Goal: Information Seeking & Learning: Check status

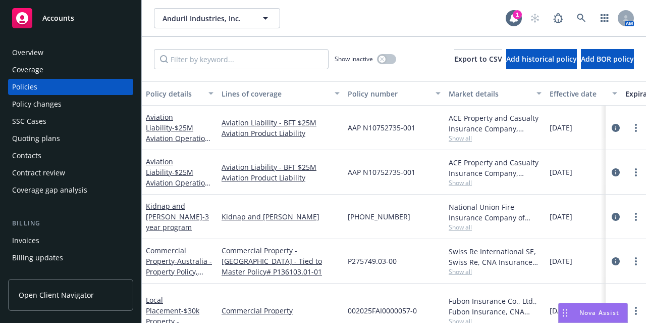
click at [78, 30] on link "Accounts" at bounding box center [70, 18] width 125 height 28
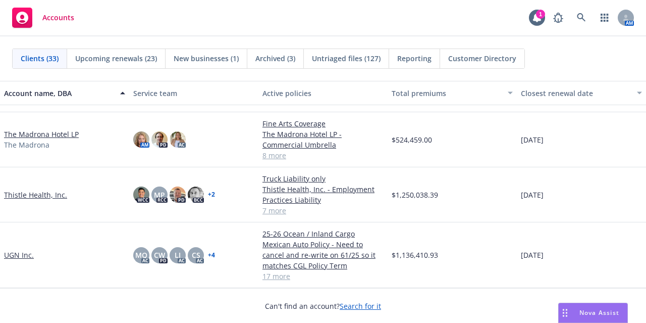
scroll to position [1208, 0]
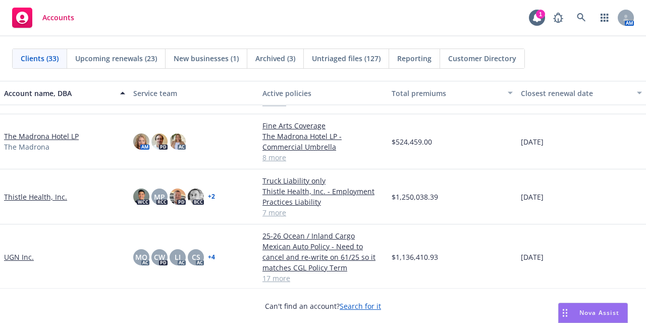
click at [47, 195] on link "Thistle Health, Inc." at bounding box center [35, 196] width 63 height 11
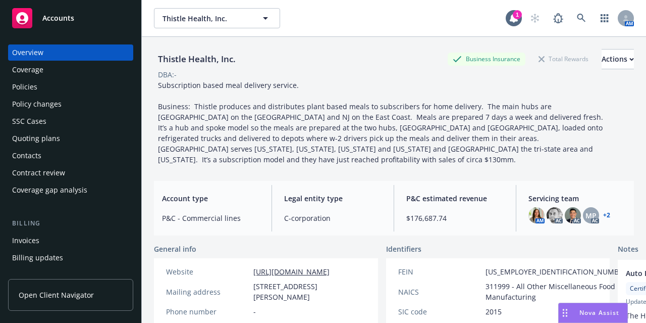
click at [62, 83] on div "Policies" at bounding box center [70, 87] width 117 height 16
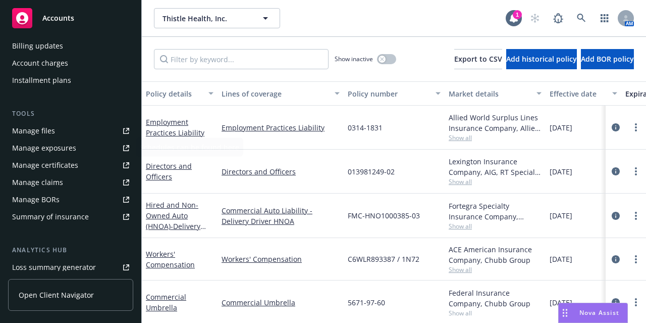
scroll to position [213, 0]
click at [72, 125] on link "Manage files" at bounding box center [70, 129] width 125 height 16
click at [379, 56] on div "button" at bounding box center [382, 59] width 7 height 7
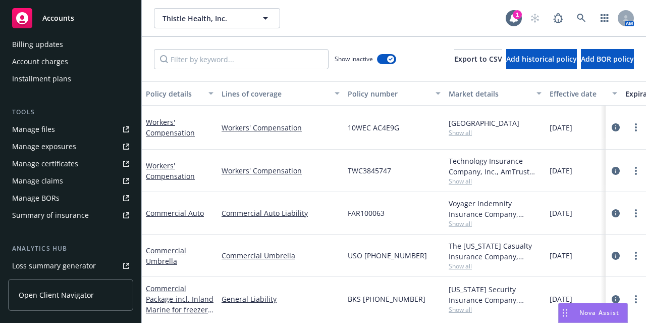
click at [574, 92] on div "Effective date" at bounding box center [578, 93] width 57 height 11
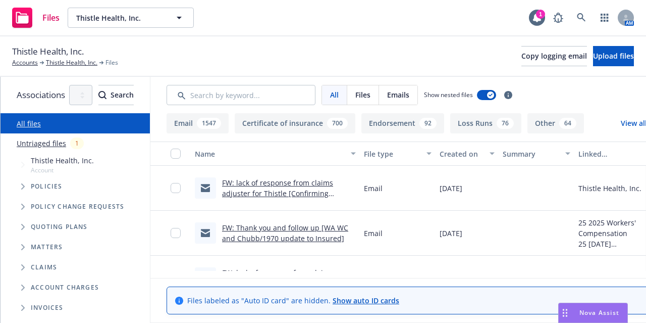
click at [484, 148] on div "Created on" at bounding box center [462, 153] width 44 height 11
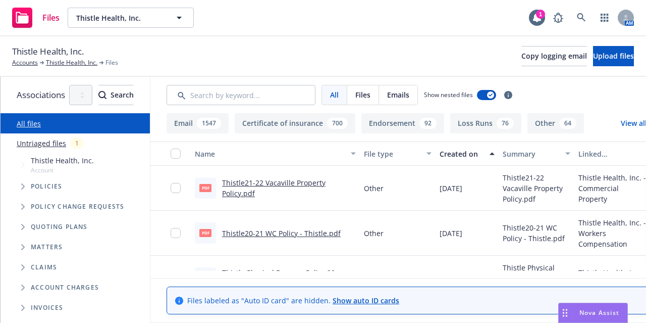
click at [484, 148] on div "Created on" at bounding box center [462, 153] width 44 height 11
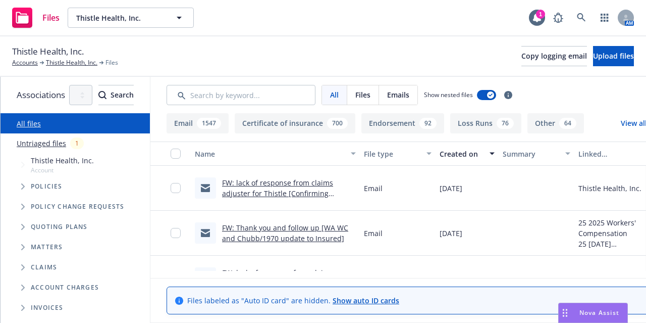
click at [421, 146] on button "File type" at bounding box center [398, 153] width 76 height 24
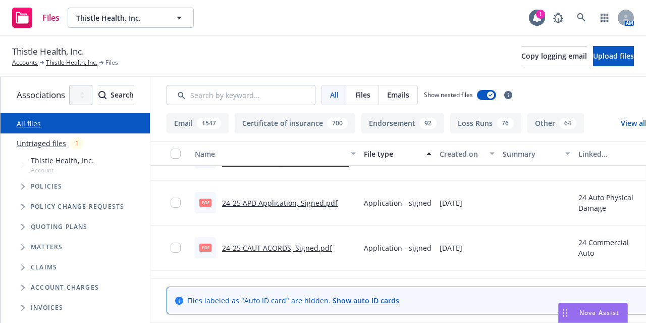
scroll to position [258, 0]
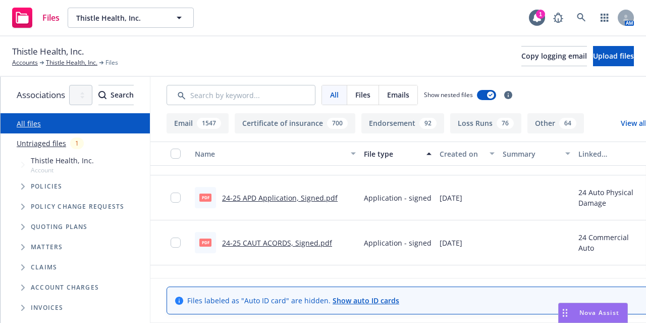
click at [484, 148] on div "Created on" at bounding box center [462, 153] width 44 height 11
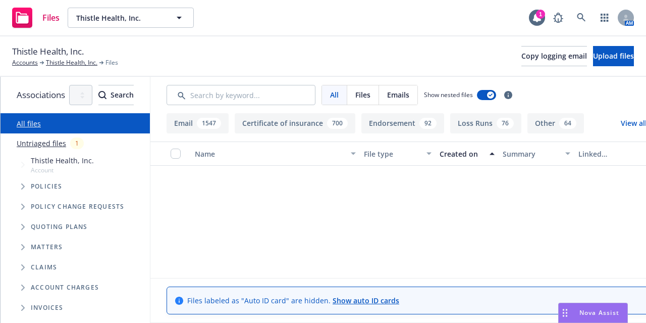
scroll to position [0, 0]
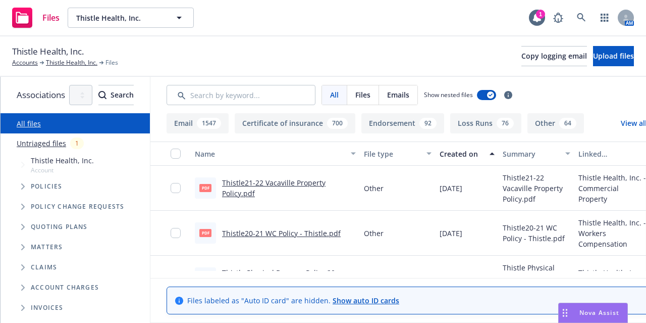
click at [420, 152] on div "File type" at bounding box center [392, 153] width 57 height 11
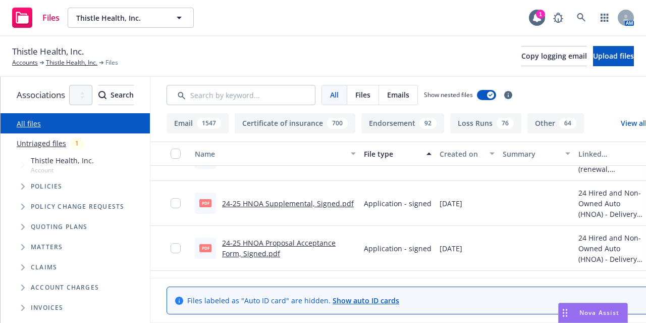
scroll to position [698, 0]
click at [354, 200] on link "24-25 HNOA Supplemental, Signed.pdf" at bounding box center [288, 202] width 132 height 10
click at [336, 240] on link "24-25 HNOA Proposal Acceptance Form, Signed.pdf" at bounding box center [279, 246] width 114 height 20
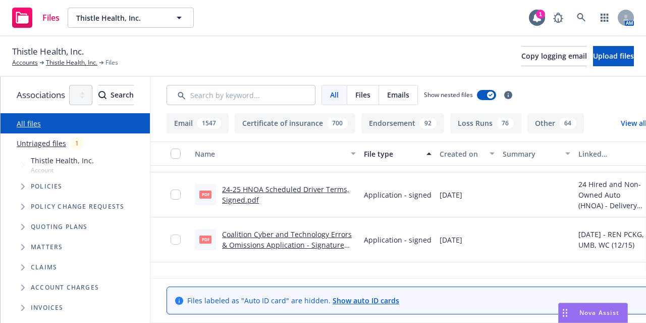
scroll to position [793, 0]
click at [327, 238] on link "Coalition Cyber and Technology Errors & Omissions Application - Signature Bundl…" at bounding box center [287, 245] width 130 height 31
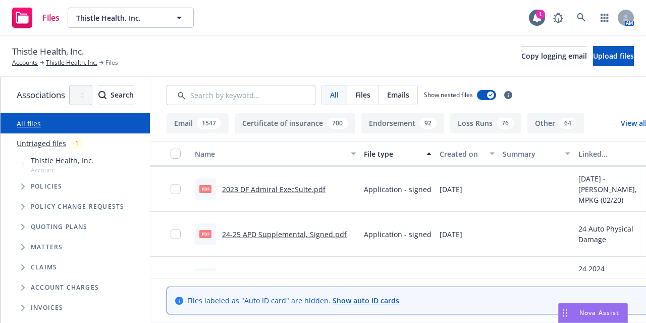
scroll to position [1288, 0]
click at [484, 154] on div "Created on" at bounding box center [462, 153] width 44 height 11
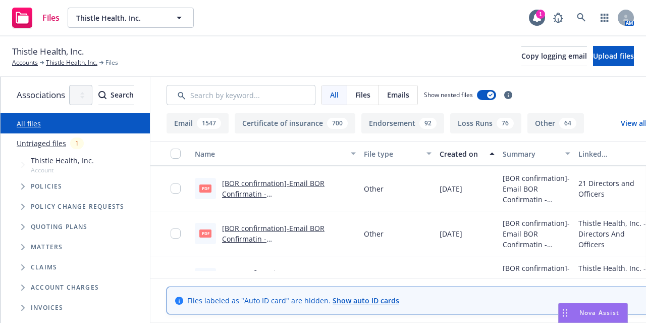
click at [484, 154] on div "Created on" at bounding box center [462, 153] width 44 height 11
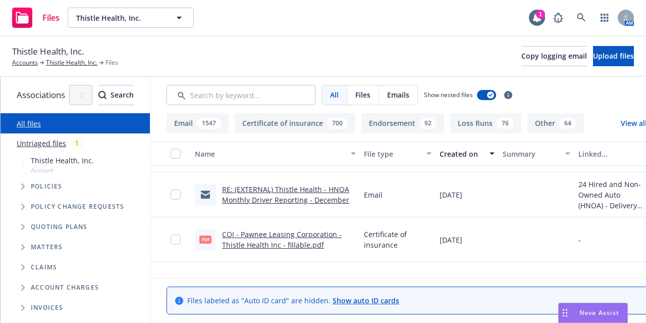
scroll to position [13810, 0]
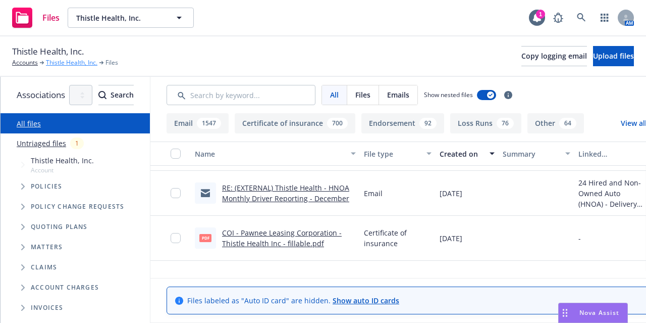
click at [77, 66] on link "Thistle Health, Inc." at bounding box center [71, 62] width 51 height 9
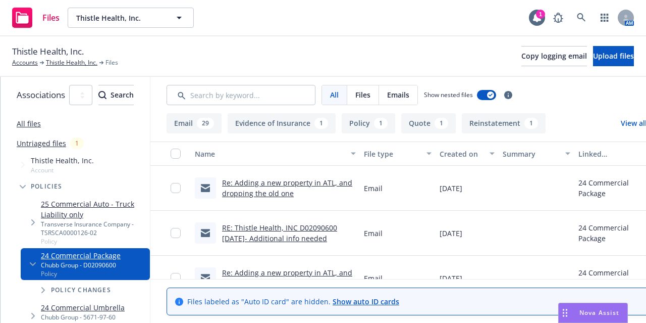
click at [420, 156] on div "File type" at bounding box center [392, 153] width 57 height 11
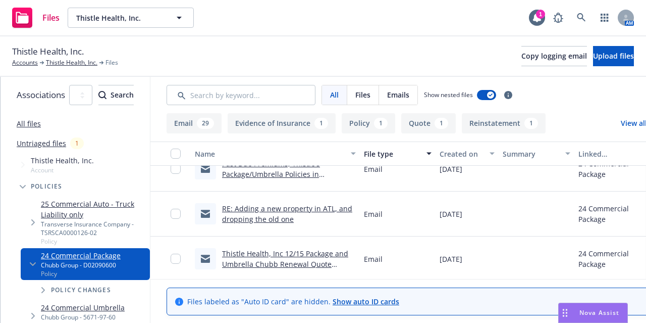
scroll to position [381, 0]
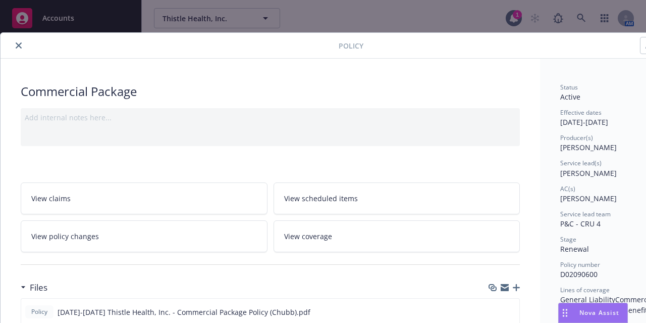
click at [15, 41] on button "close" at bounding box center [19, 45] width 12 height 12
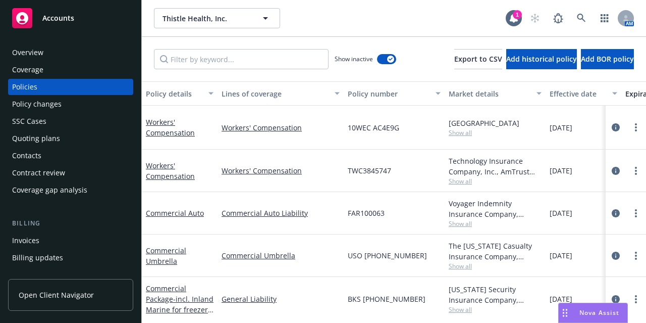
click at [571, 93] on div "Effective date" at bounding box center [578, 93] width 57 height 11
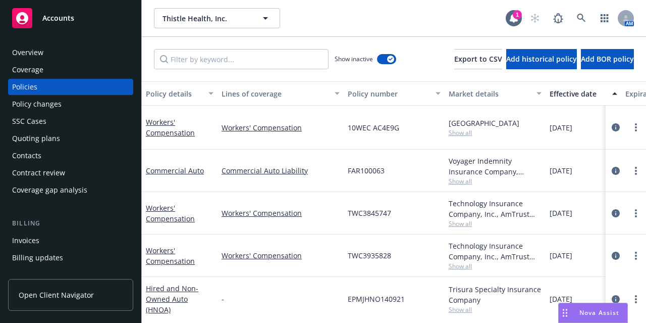
click at [571, 93] on div "Effective date" at bounding box center [578, 93] width 57 height 11
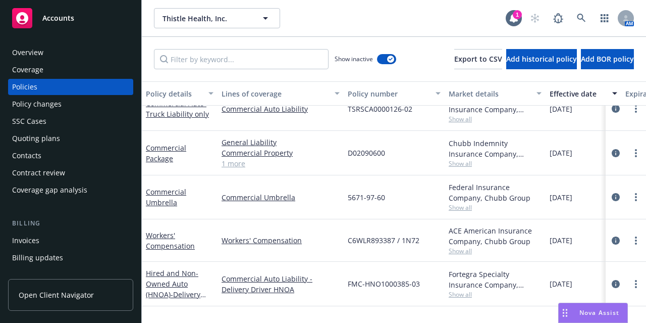
scroll to position [19, 0]
click at [169, 197] on link "Commercial Umbrella" at bounding box center [166, 196] width 40 height 20
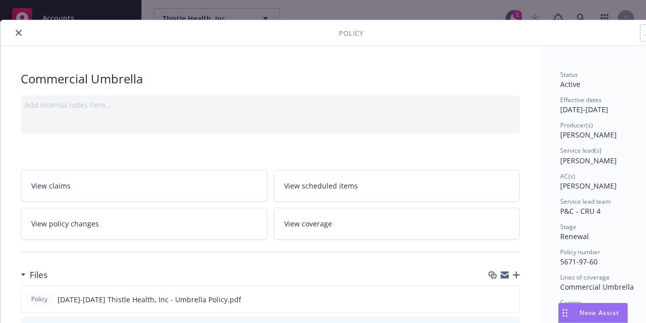
scroll to position [12, 0]
click at [20, 32] on icon "close" at bounding box center [19, 33] width 6 height 6
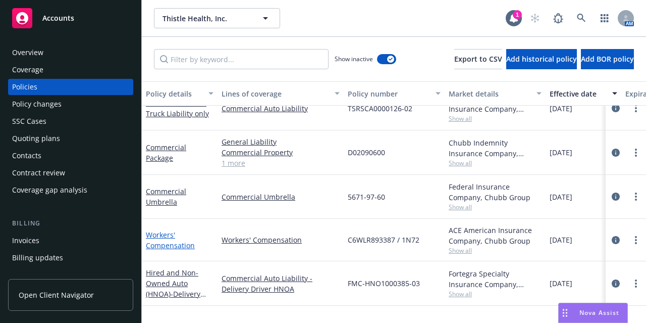
click at [154, 233] on link "Workers' Compensation" at bounding box center [170, 240] width 49 height 20
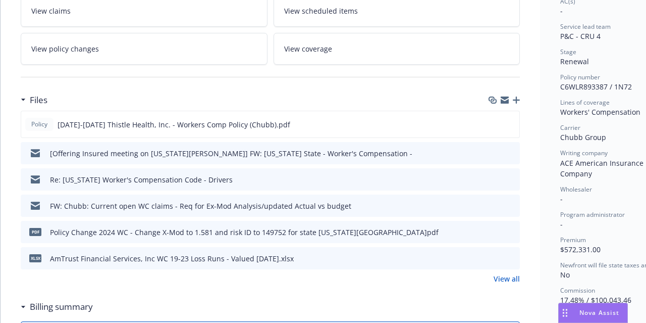
scroll to position [188, 0]
click at [511, 279] on link "View all" at bounding box center [507, 278] width 26 height 11
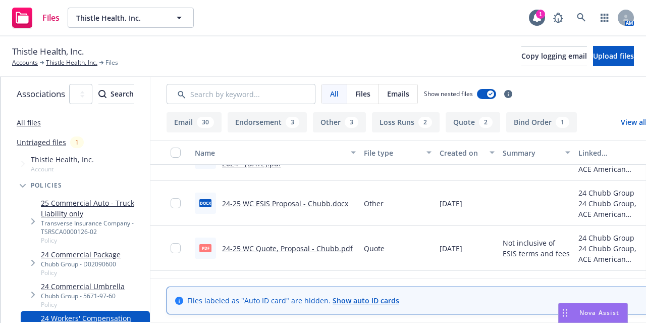
scroll to position [1798, 0]
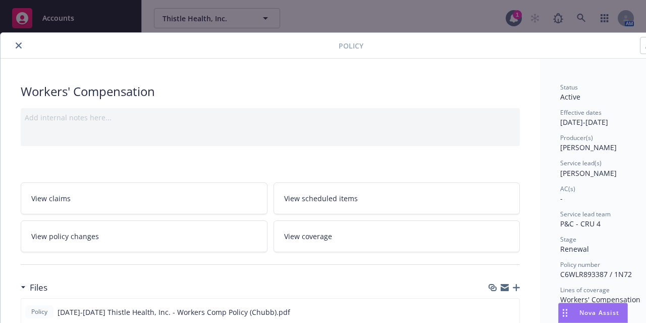
click at [17, 51] on div "Policy" at bounding box center [347, 46] width 693 height 26
click at [18, 44] on icon "close" at bounding box center [19, 45] width 6 height 6
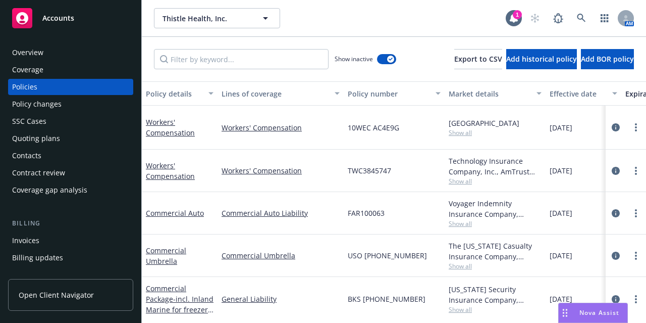
click at [579, 99] on button "Effective date" at bounding box center [584, 93] width 76 height 24
click at [575, 92] on div "Effective date" at bounding box center [578, 93] width 57 height 11
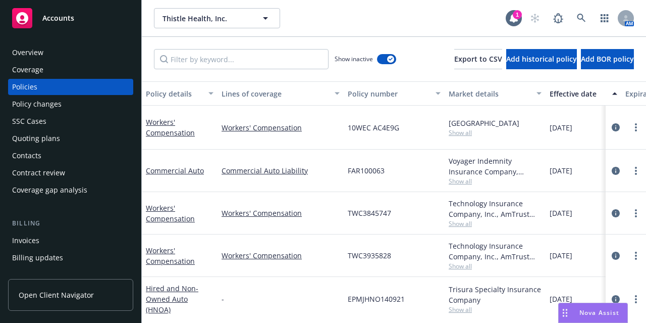
click at [575, 92] on div "Effective date" at bounding box center [578, 93] width 57 height 11
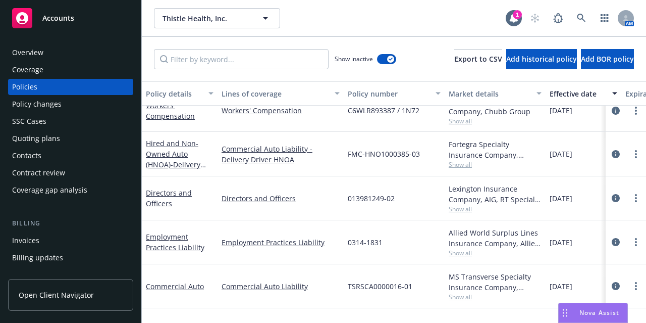
scroll to position [142, 0]
click at [181, 158] on span "- Delivery Driver HNOA" at bounding box center [176, 168] width 60 height 20
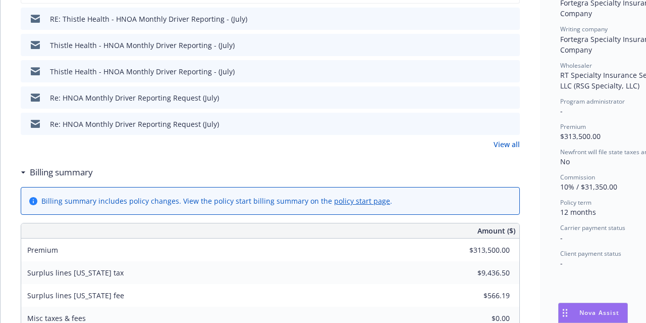
scroll to position [324, 0]
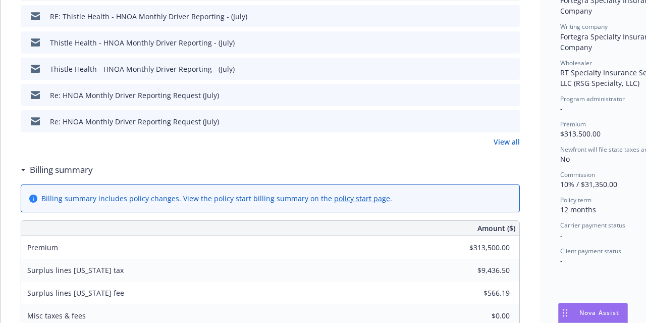
click at [499, 142] on link "View all" at bounding box center [507, 141] width 26 height 11
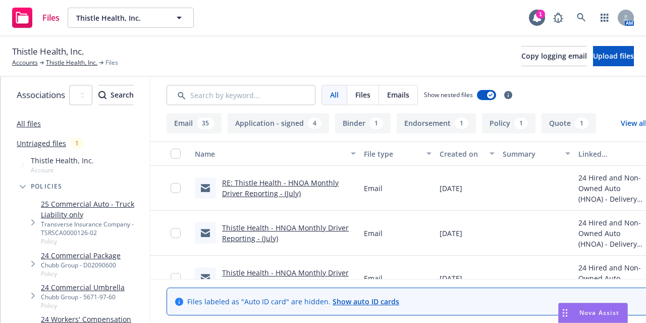
click at [416, 153] on div "File type" at bounding box center [392, 153] width 57 height 11
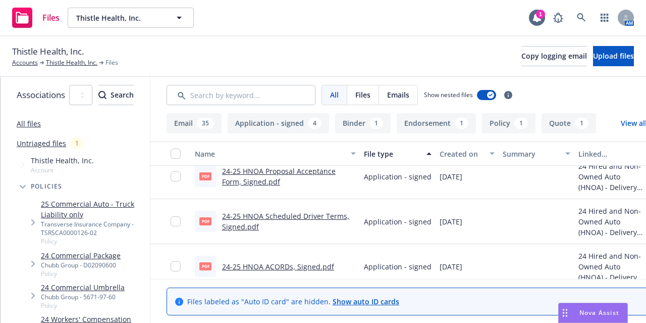
scroll to position [57, 0]
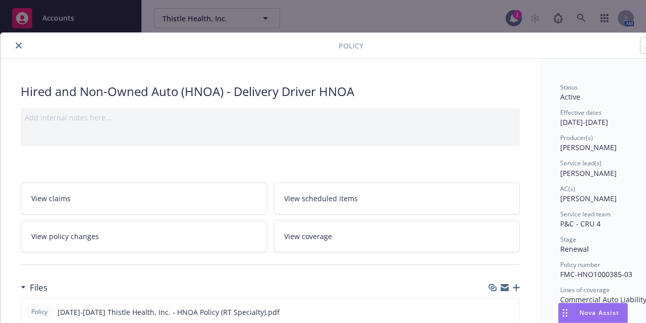
click at [20, 46] on icon "close" at bounding box center [19, 45] width 6 height 6
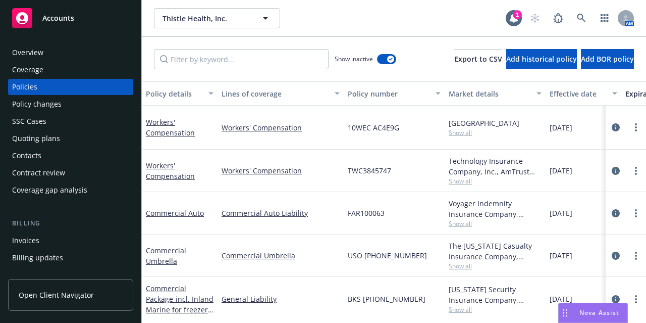
click at [569, 90] on div "Effective date" at bounding box center [578, 93] width 57 height 11
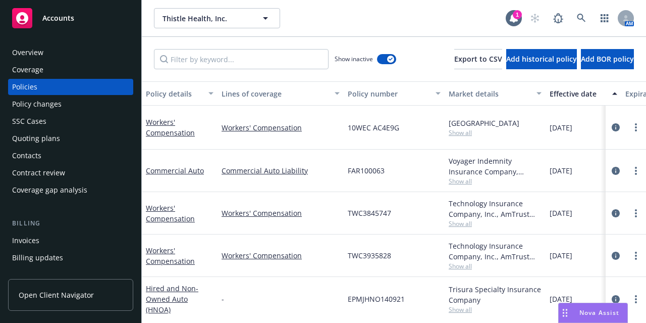
click at [569, 90] on div "Effective date" at bounding box center [578, 93] width 57 height 11
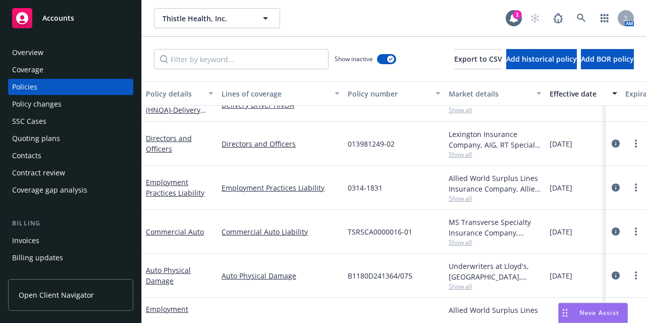
scroll to position [196, 0]
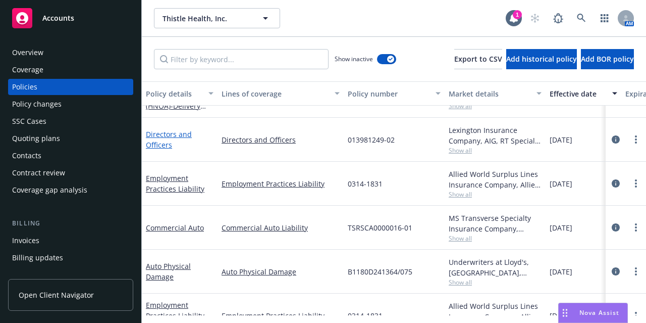
click at [156, 138] on link "Directors and Officers" at bounding box center [169, 139] width 46 height 20
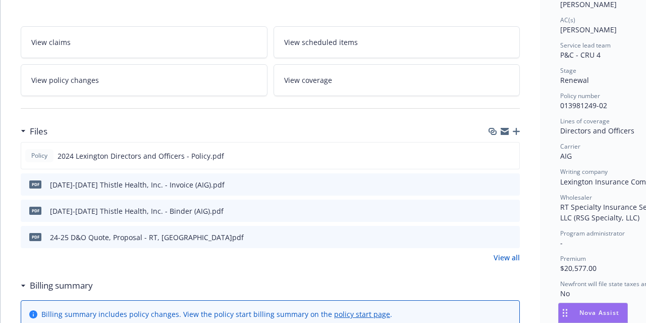
scroll to position [170, 0]
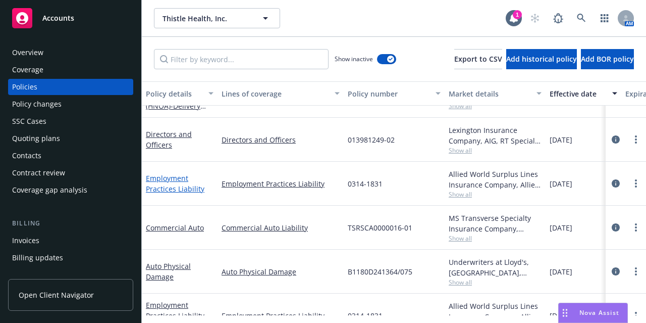
click at [168, 178] on link "Employment Practices Liability" at bounding box center [175, 183] width 59 height 20
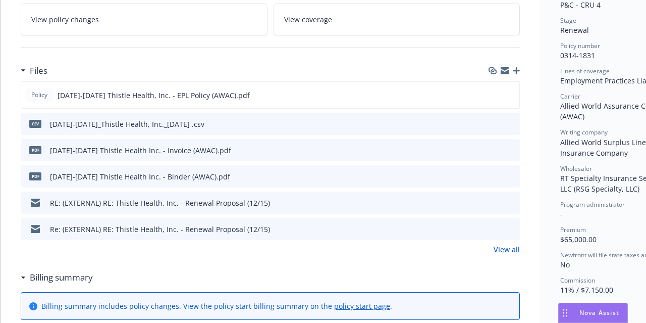
scroll to position [219, 0]
click at [518, 246] on link "View all" at bounding box center [507, 248] width 26 height 11
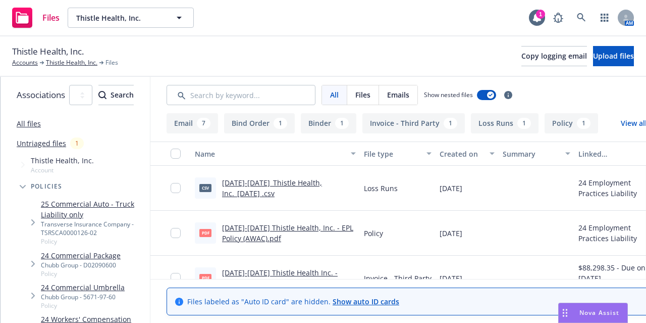
click at [420, 149] on div "File type" at bounding box center [392, 153] width 57 height 11
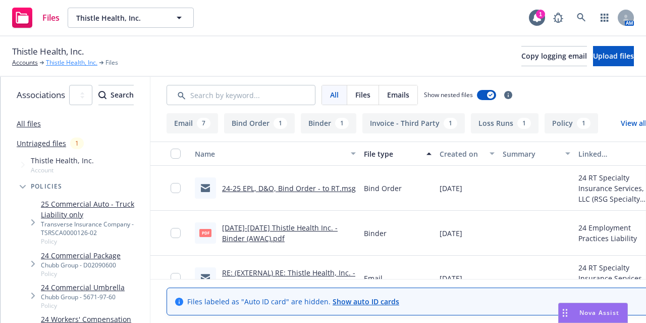
click at [61, 58] on link "Thistle Health, Inc." at bounding box center [71, 62] width 51 height 9
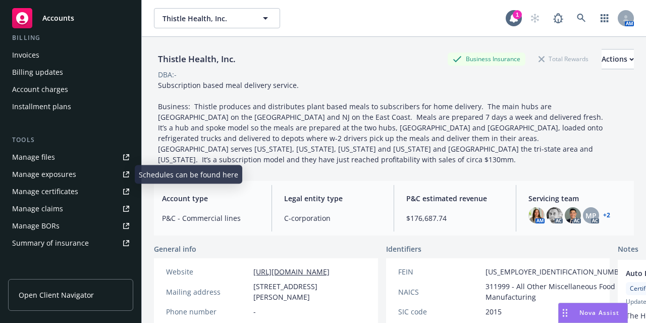
scroll to position [186, 0]
click at [69, 171] on div "Manage exposures" at bounding box center [44, 174] width 64 height 16
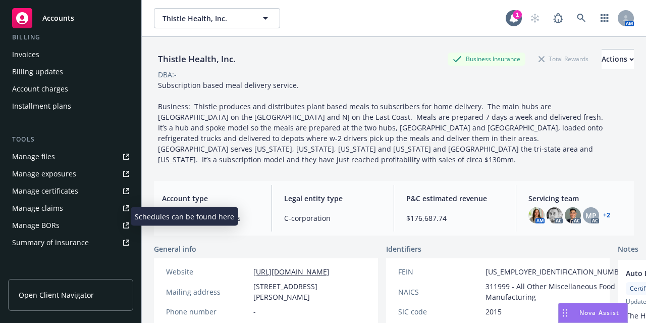
scroll to position [0, 0]
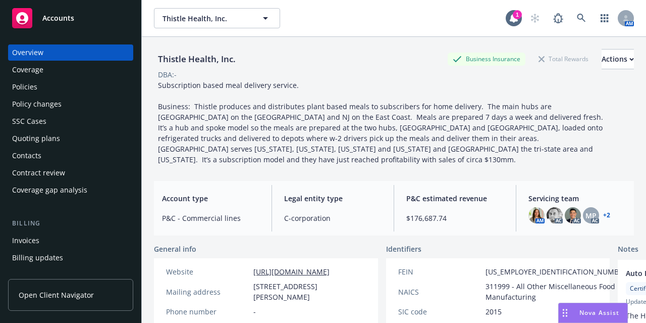
click at [43, 85] on div "Policies" at bounding box center [70, 87] width 117 height 16
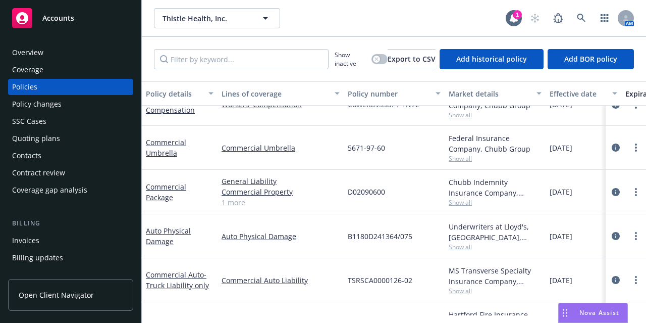
click at [88, 112] on div "Policy changes" at bounding box center [70, 104] width 117 height 16
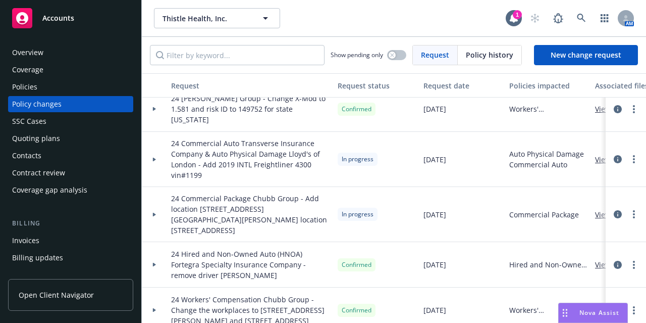
scroll to position [57, 0]
click at [155, 159] on icon at bounding box center [154, 159] width 4 height 4
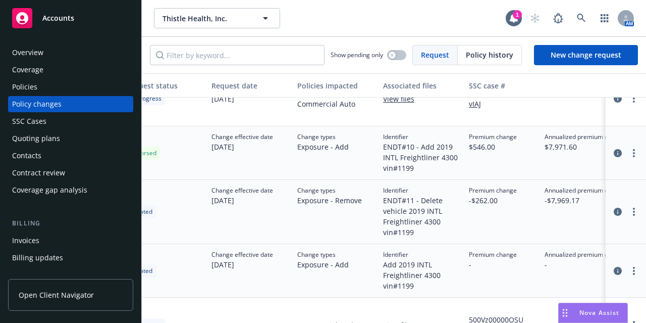
scroll to position [117, 0]
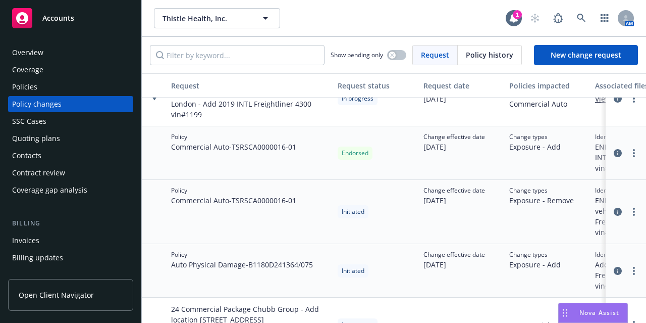
click at [154, 100] on div at bounding box center [154, 98] width 25 height 55
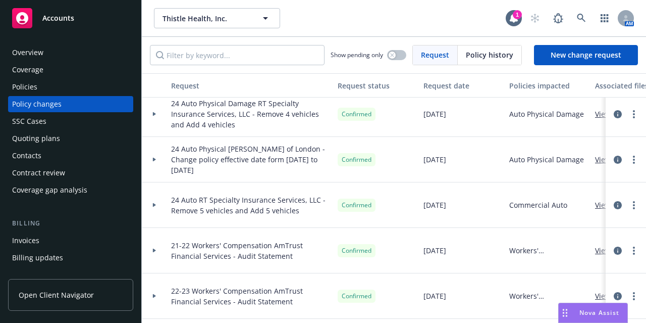
scroll to position [369, 0]
click at [146, 203] on div at bounding box center [154, 205] width 17 height 4
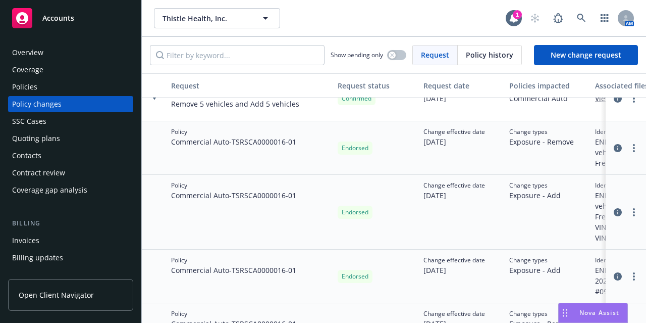
scroll to position [373, 0]
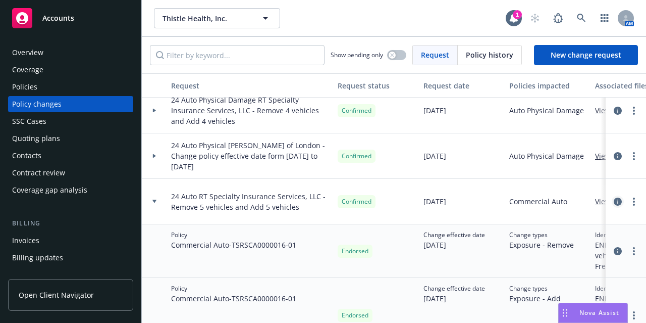
click at [614, 200] on icon "circleInformation" at bounding box center [618, 201] width 8 height 8
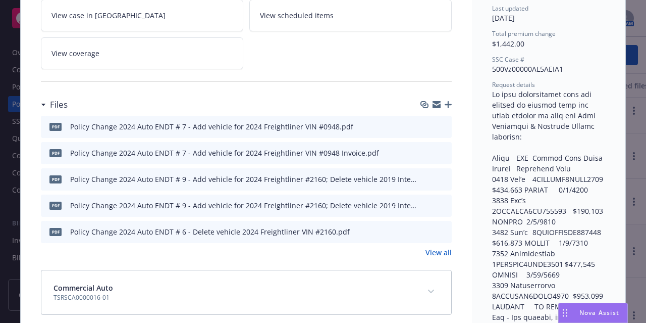
scroll to position [142, 0]
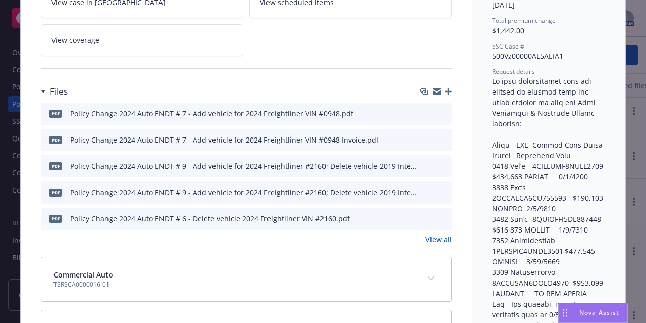
click at [439, 239] on link "View all" at bounding box center [438, 239] width 26 height 11
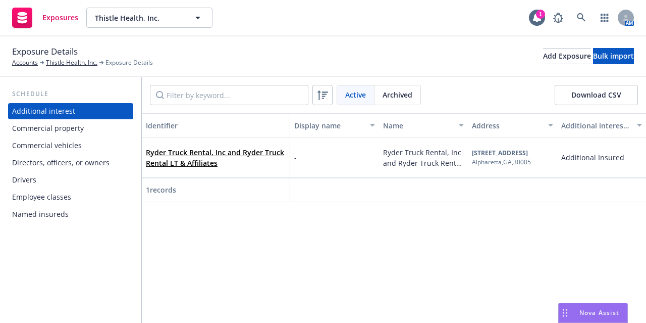
click at [41, 173] on div "Drivers" at bounding box center [70, 180] width 117 height 16
click at [87, 63] on link "Thistle Health, Inc." at bounding box center [71, 62] width 51 height 9
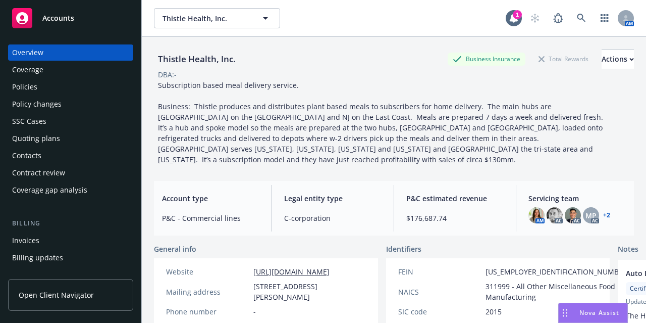
click at [72, 93] on div "Policies" at bounding box center [70, 87] width 117 height 16
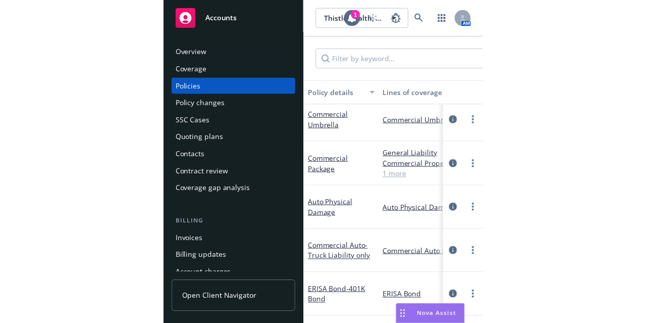
scroll to position [177, 0]
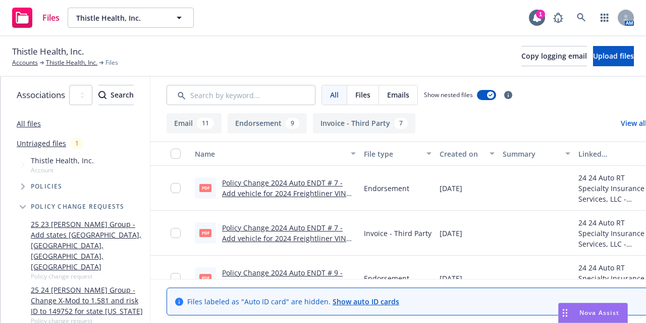
click at [484, 151] on div "Created on" at bounding box center [462, 153] width 44 height 11
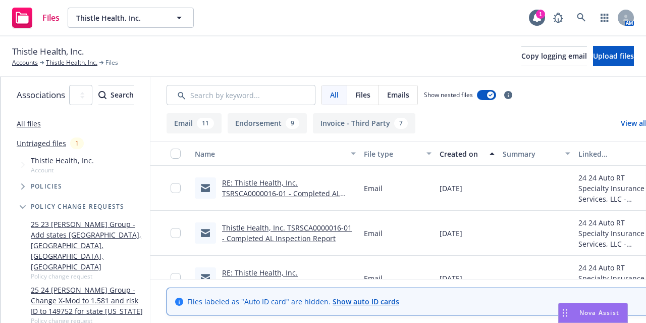
click at [484, 151] on div "Created on" at bounding box center [462, 153] width 44 height 11
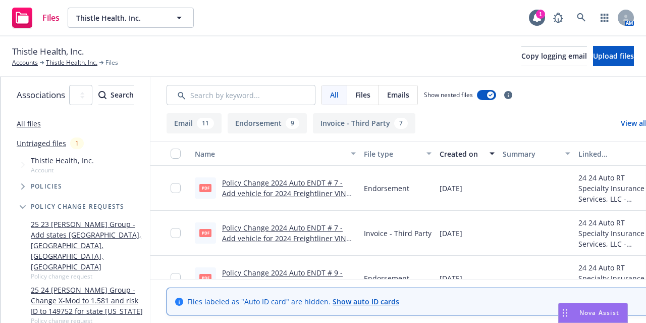
click at [420, 158] on div "File type" at bounding box center [392, 153] width 57 height 11
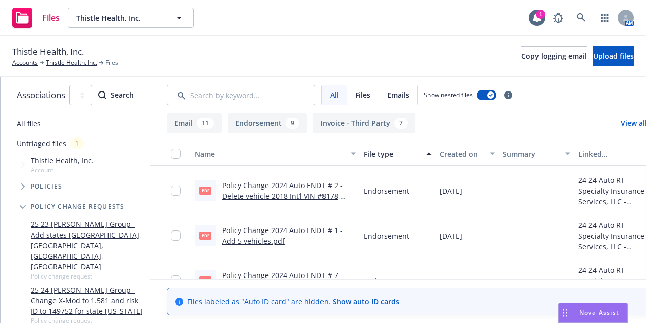
scroll to position [487, 0]
click at [318, 232] on link "Policy Change 2024 Auto ENDT # 1 - Add 5 vehicles.pdf" at bounding box center [282, 235] width 121 height 20
click at [313, 190] on link "Policy Change 2024 Auto ENDT # 2 - Delete vehicle 2018 Int’l VIN #8178, 2020 In…" at bounding box center [286, 200] width 128 height 41
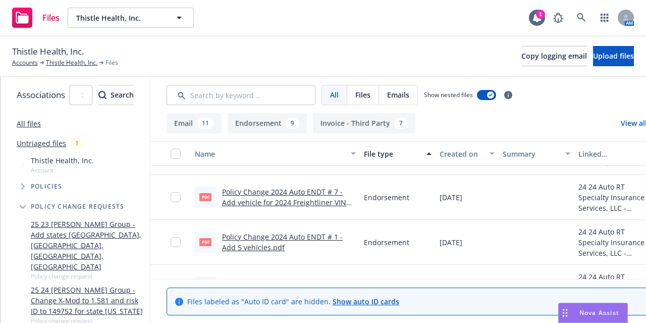
scroll to position [570, 0]
click at [344, 198] on link "Policy Change 2024 Auto ENDT # 7 - Add vehicle for 2024 Freightliner VIN #0948.…" at bounding box center [284, 201] width 124 height 31
click at [343, 231] on link "Policy Change 2024 Auto ENDT # 1 - Add 5 vehicles.pdf" at bounding box center [282, 241] width 121 height 20
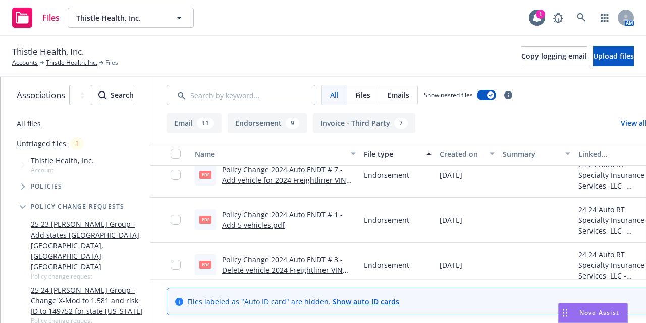
scroll to position [592, 0]
click at [343, 270] on link "Policy Change 2024 Auto ENDT # 3 - Delete vehicle 2024 Freightliner VIN #0948.p…" at bounding box center [282, 269] width 121 height 31
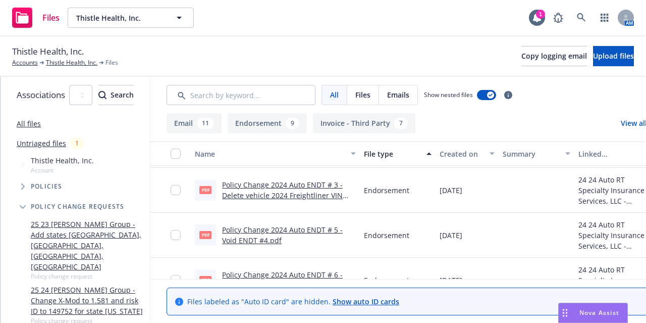
scroll to position [666, 0]
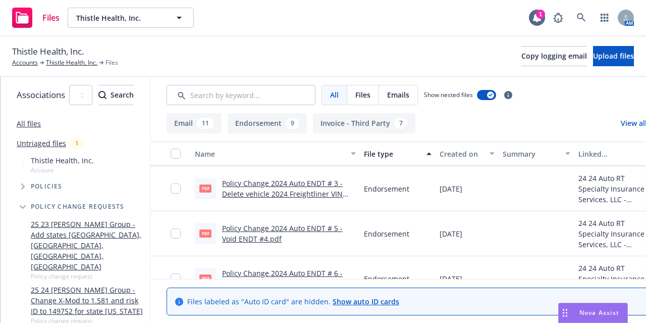
click at [311, 227] on link "Policy Change 2024 Auto ENDT # 5 - Void ENDT #4.pdf" at bounding box center [282, 233] width 121 height 20
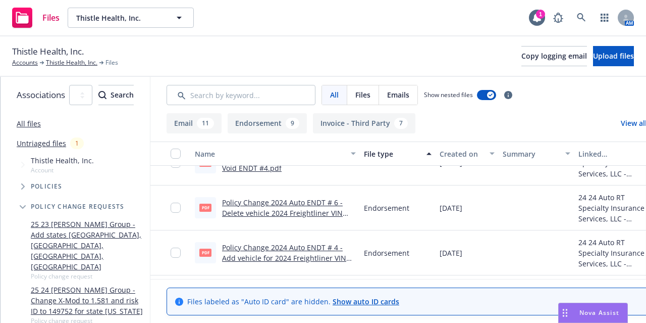
scroll to position [736, 0]
click at [304, 205] on link "Policy Change 2024 Auto ENDT # 6 - Delete vehicle 2024 Freightliner VIN #2160.p…" at bounding box center [282, 213] width 121 height 31
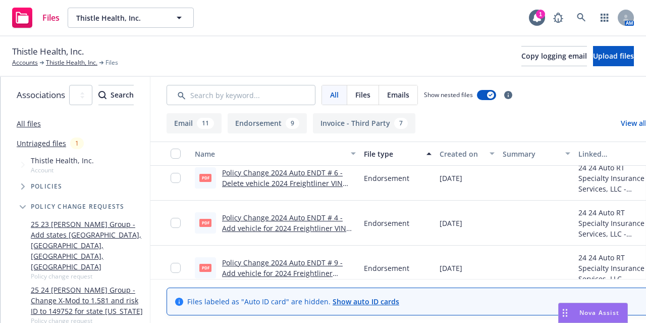
scroll to position [766, 0]
click at [341, 217] on link "Policy Change 2024 Auto ENDT # 4 - Add vehicle for 2024 Freightliner VIN #0948 …" at bounding box center [284, 232] width 124 height 41
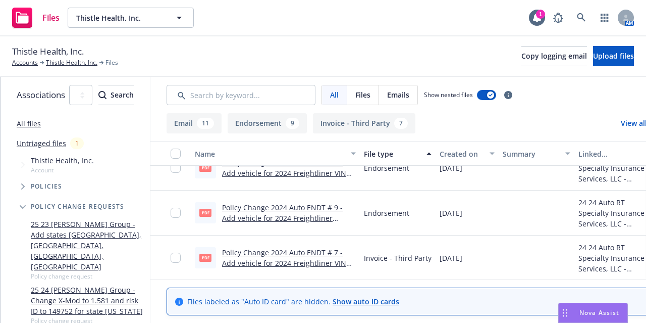
scroll to position [821, 0]
click at [343, 206] on link "Policy Change 2024 Auto ENDT # 9 - Add vehicle for 2024 Freightliner #2160; Del…" at bounding box center [282, 228] width 121 height 52
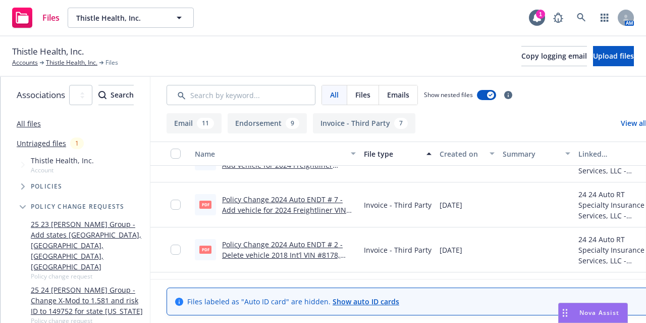
scroll to position [872, 0]
click at [339, 207] on link "Policy Change 2024 Auto ENDT # 7 - Add vehicle for 2024 Freightliner VIN #0948 …" at bounding box center [284, 210] width 124 height 31
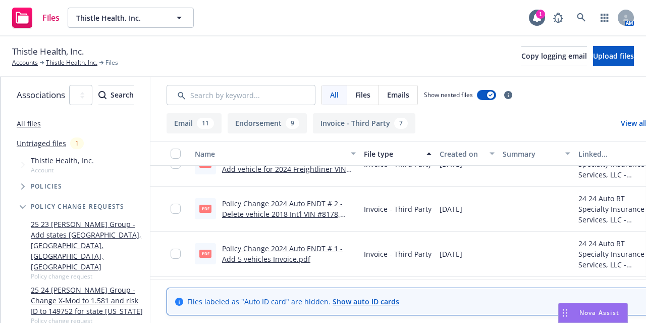
scroll to position [916, 0]
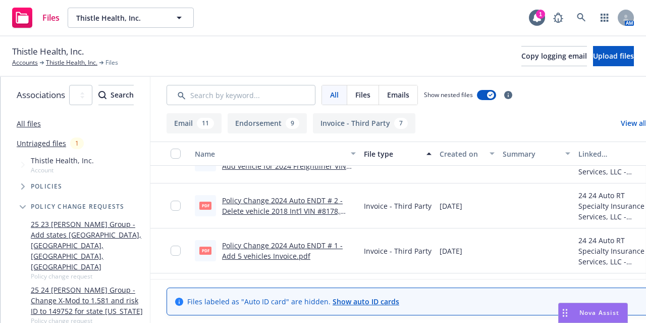
click at [331, 209] on link "Policy Change 2024 Auto ENDT # 2 - Delete vehicle 2018 Int’l VIN #8178, 2020 In…" at bounding box center [286, 215] width 128 height 41
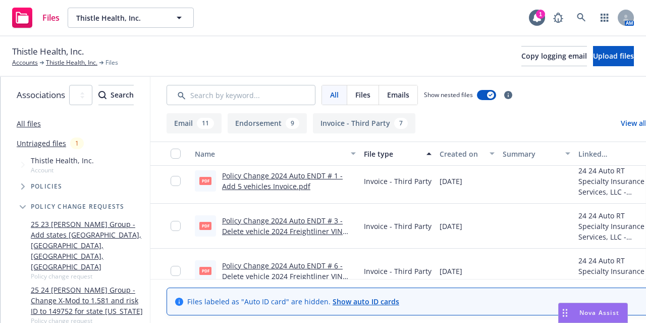
scroll to position [985, 0]
click at [307, 184] on link "Policy Change 2024 Auto ENDT # 1 - Add 5 vehicles Invoice.pdf" at bounding box center [282, 181] width 121 height 20
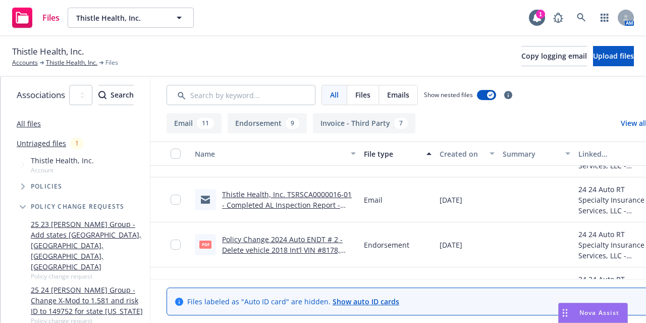
scroll to position [433, 0]
click at [328, 239] on link "Policy Change 2024 Auto ENDT # 2 - Delete vehicle 2018 Int’l VIN #8178, 2020 In…" at bounding box center [286, 255] width 128 height 41
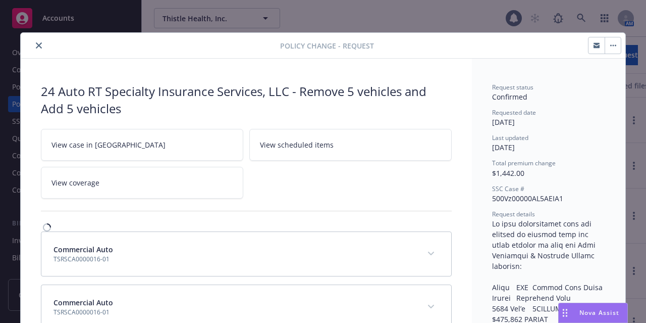
scroll to position [30, 0]
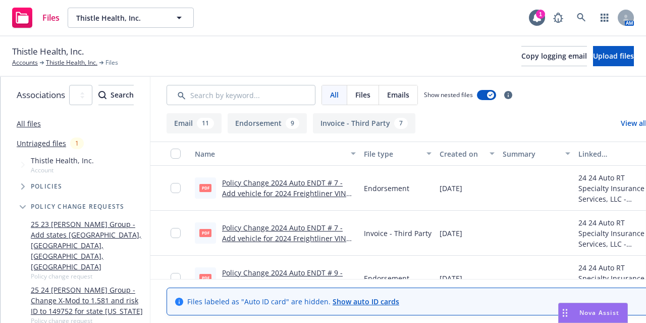
click at [421, 146] on button "File type" at bounding box center [398, 153] width 76 height 24
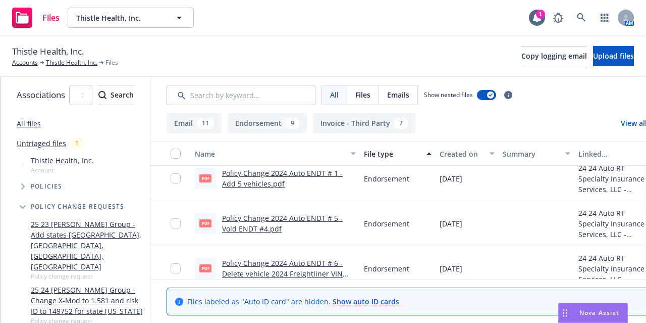
scroll to position [679, 0]
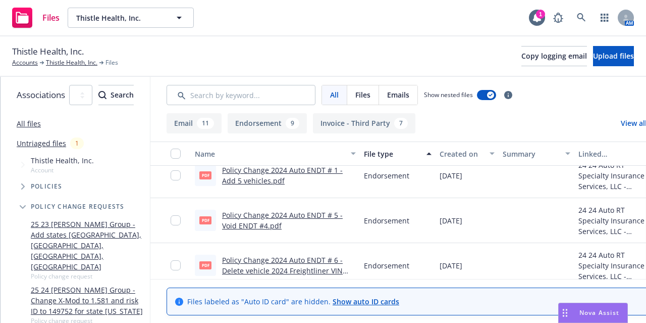
click at [306, 225] on link "Policy Change 2024 Auto ENDT # 5 - Void ENDT #4.pdf" at bounding box center [282, 220] width 121 height 20
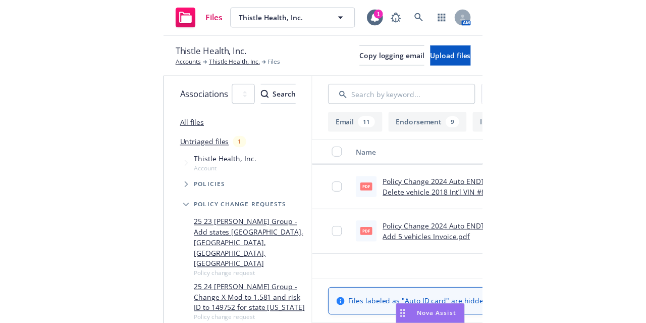
scroll to position [812, 0]
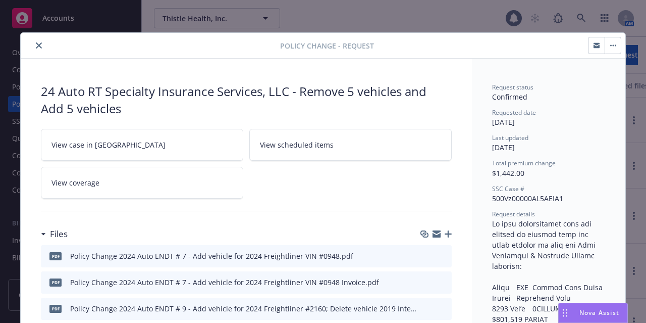
scroll to position [30, 0]
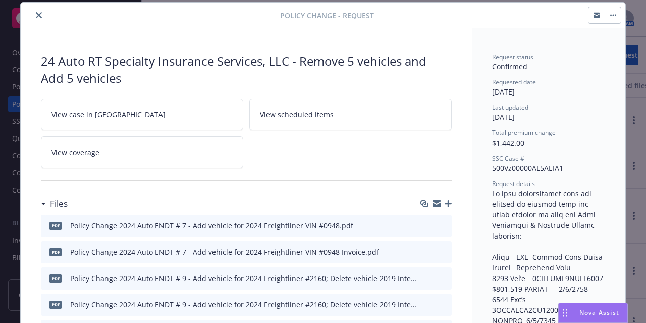
click at [36, 16] on icon "close" at bounding box center [39, 15] width 6 height 6
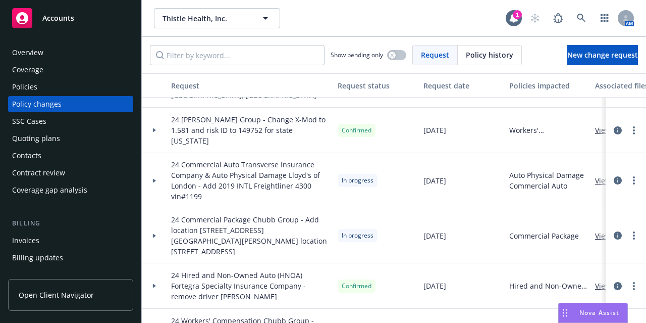
scroll to position [40, 0]
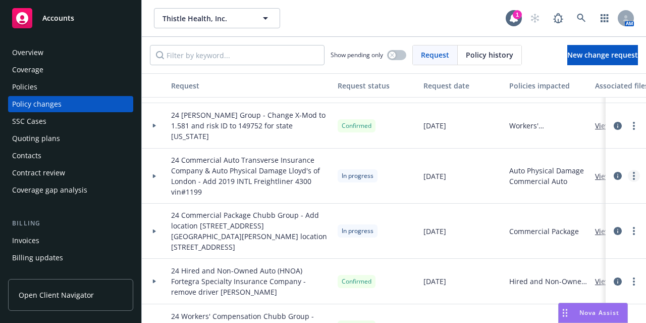
click at [633, 174] on icon "more" at bounding box center [634, 176] width 2 height 8
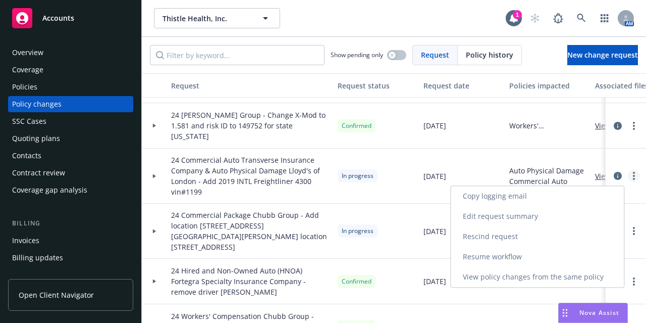
click at [633, 174] on icon "more" at bounding box center [634, 176] width 2 height 8
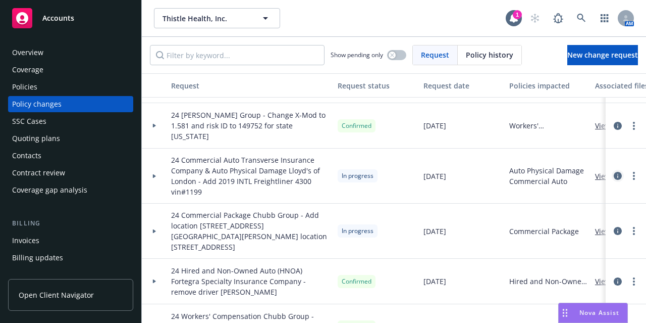
click at [614, 174] on icon "circleInformation" at bounding box center [618, 176] width 8 height 8
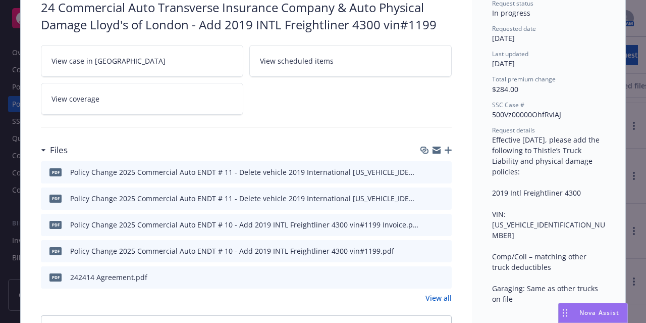
scroll to position [83, 0]
click at [435, 297] on link "View all" at bounding box center [438, 298] width 26 height 11
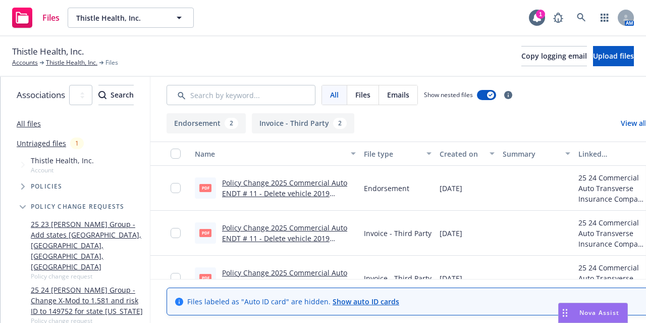
click at [420, 148] on div "File type" at bounding box center [392, 153] width 57 height 11
click at [316, 233] on link "Policy Change 2025 Commercial Auto ENDT # 10 - Add 2019 INTL Freightliner 4300 …" at bounding box center [288, 238] width 132 height 31
click at [296, 194] on link "Policy Change 2025 Commercial Auto ENDT # 11 - Delete vehicle 2019 Internationa…" at bounding box center [288, 204] width 133 height 52
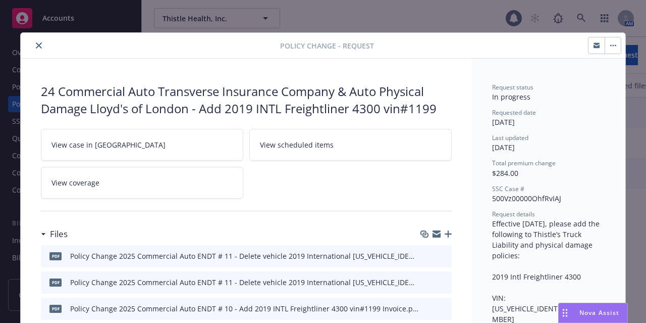
scroll to position [30, 0]
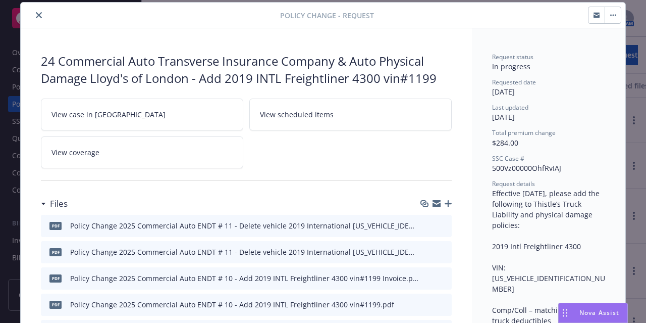
click at [36, 12] on icon "close" at bounding box center [39, 15] width 6 height 6
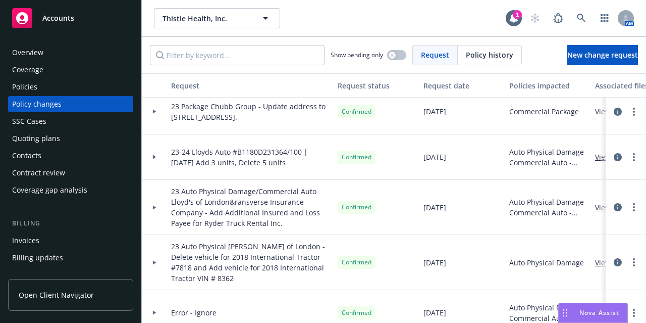
scroll to position [734, 0]
click at [155, 208] on icon at bounding box center [154, 208] width 4 height 4
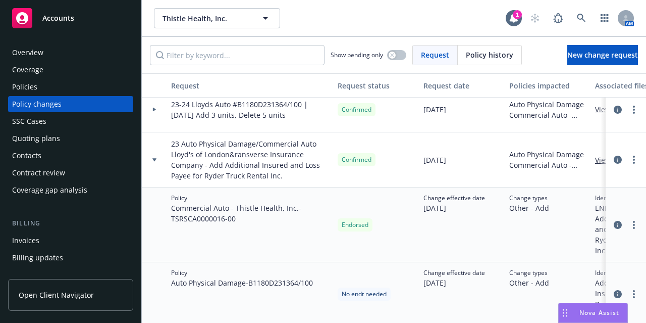
scroll to position [778, 0]
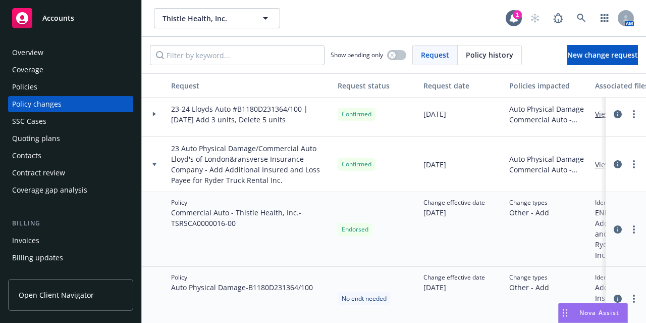
click at [300, 267] on div "Policy Auto Physical Damage - B1180D231364/100" at bounding box center [250, 299] width 167 height 64
click at [153, 163] on icon at bounding box center [154, 164] width 4 height 3
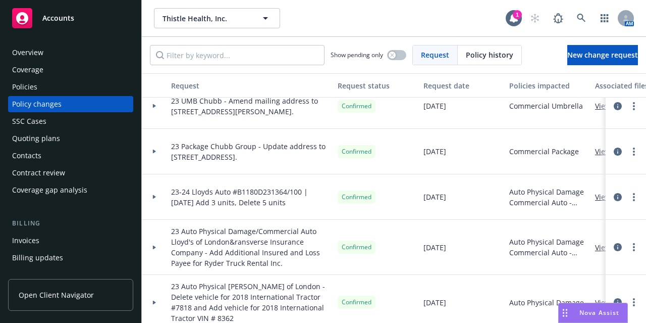
scroll to position [702, 0]
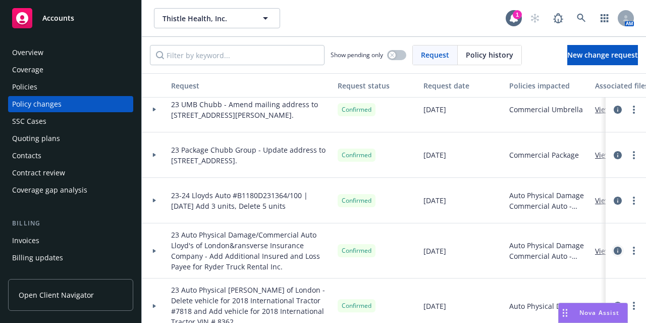
click at [614, 250] on icon "circleInformation" at bounding box center [618, 250] width 8 height 8
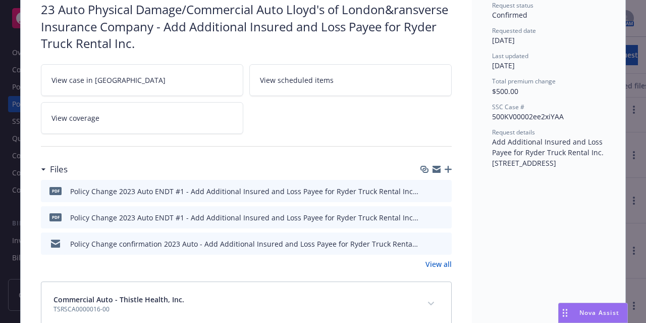
scroll to position [89, 0]
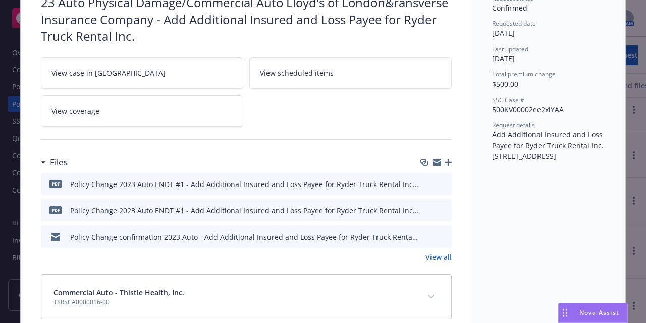
click at [429, 255] on link "View all" at bounding box center [438, 256] width 26 height 11
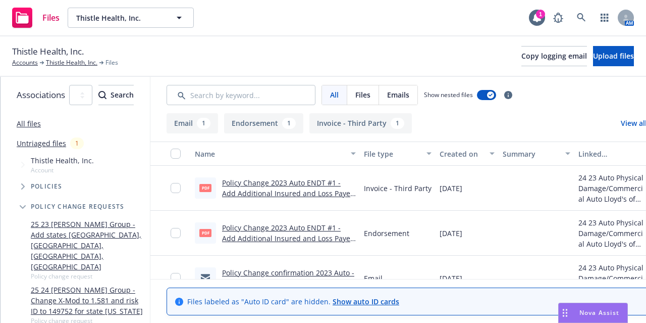
click at [299, 235] on link "Policy Change 2023 Auto ENDT #1 - Add Additional Insured and Loss Payee for Ryd…" at bounding box center [288, 238] width 132 height 31
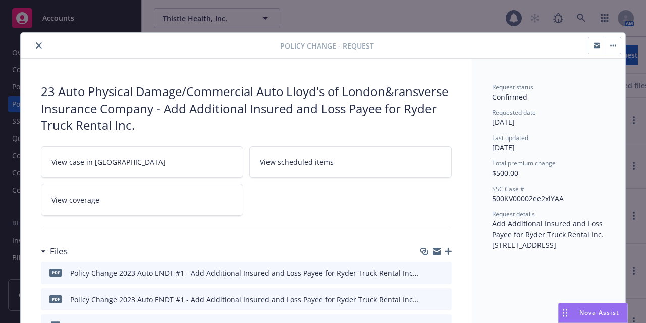
scroll to position [30, 0]
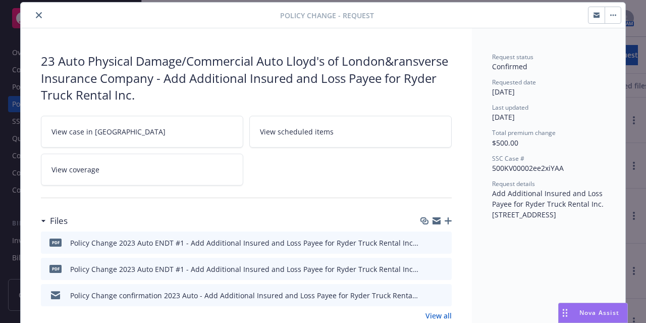
click at [36, 13] on icon "close" at bounding box center [39, 15] width 6 height 6
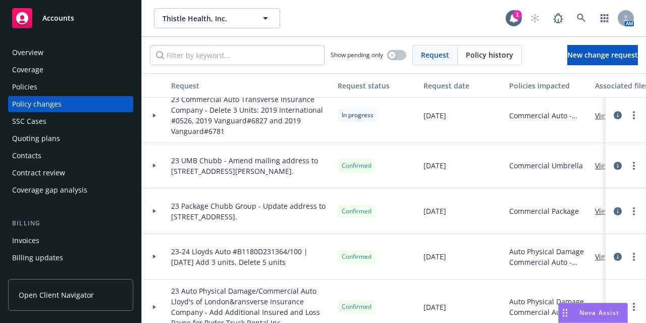
scroll to position [645, 0]
click at [614, 257] on icon "circleInformation" at bounding box center [618, 257] width 8 height 8
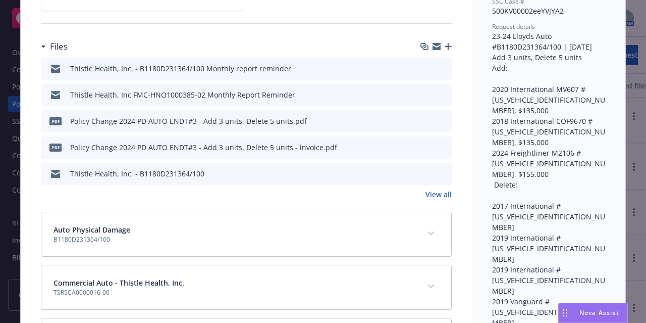
scroll to position [187, 0]
click at [426, 194] on link "View all" at bounding box center [438, 194] width 26 height 11
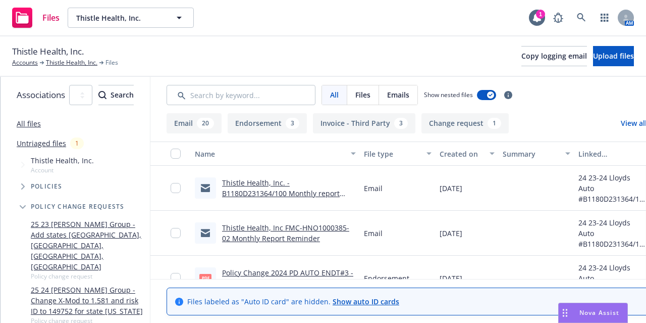
click at [420, 152] on div "File type" at bounding box center [392, 153] width 57 height 11
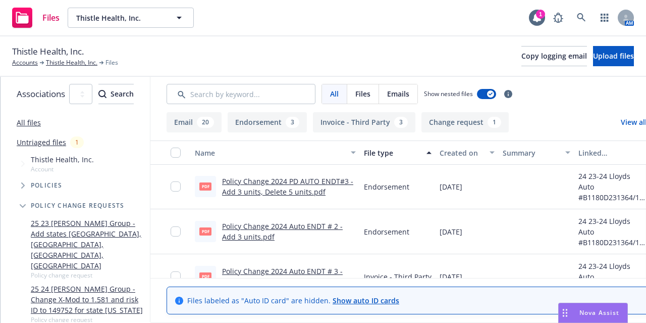
scroll to position [977, 0]
click at [336, 222] on link "Policy Change 2024 Auto ENDT # 2 - Add 3 units.pdf" at bounding box center [282, 232] width 121 height 20
click at [330, 185] on link "Policy Change 2024 PD AUTO ENDT#3 - Add 3 units, Delete 5 units.pdf" at bounding box center [287, 187] width 131 height 20
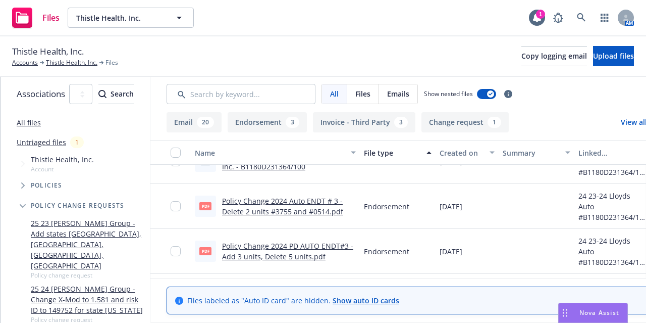
scroll to position [913, 0]
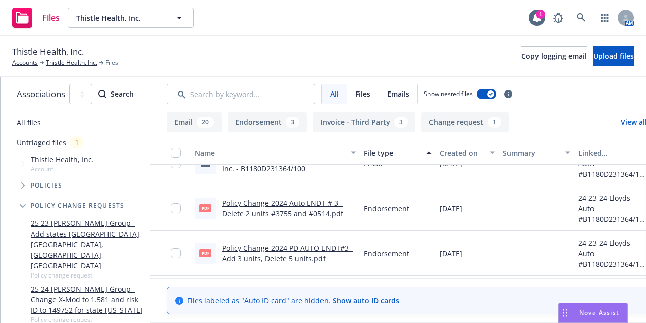
click at [316, 207] on link "Policy Change 2024 Auto ENDT # 3 - Delete 2 units #3755 and #0514.pdf" at bounding box center [282, 208] width 121 height 20
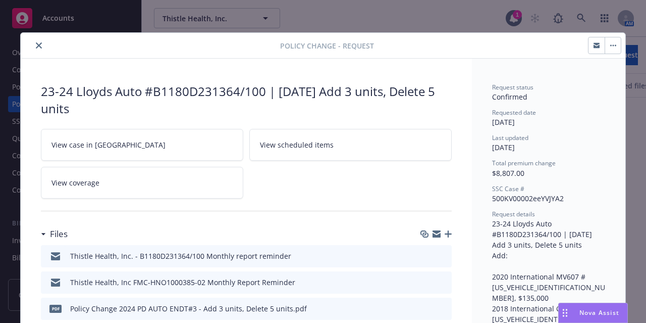
scroll to position [30, 0]
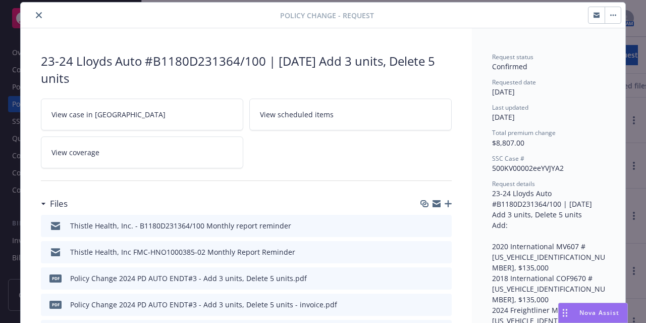
click at [36, 15] on icon "close" at bounding box center [39, 15] width 6 height 6
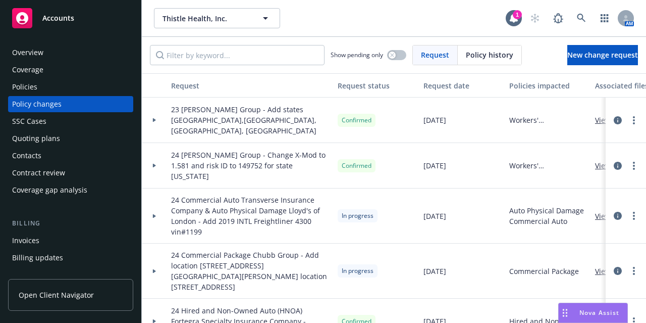
click at [260, 242] on div "24 Commercial Auto Transverse Insurance Company & Auto Physical Damage Lloyd's …" at bounding box center [250, 215] width 167 height 55
click at [462, 82] on div "Request date" at bounding box center [462, 85] width 78 height 11
click at [443, 84] on div "Request date" at bounding box center [462, 85] width 78 height 11
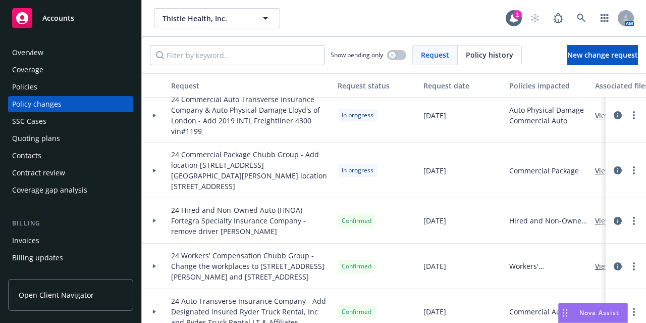
scroll to position [87, 0]
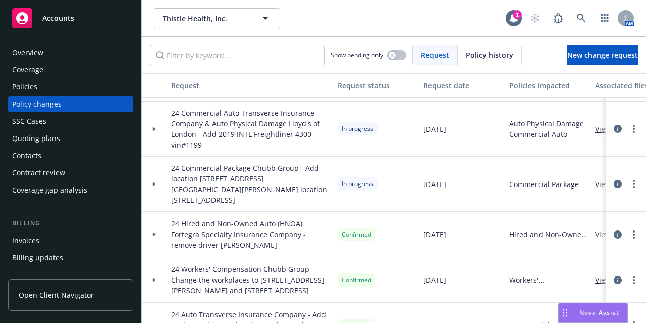
click at [152, 279] on div at bounding box center [154, 279] width 25 height 45
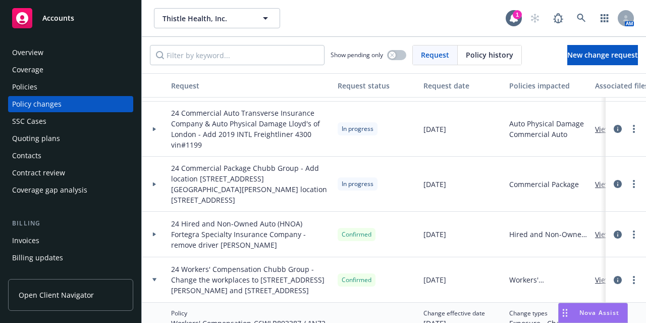
click at [153, 278] on icon at bounding box center [154, 279] width 4 height 3
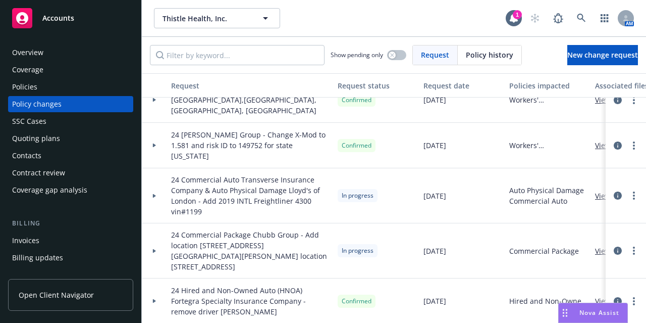
scroll to position [0, 0]
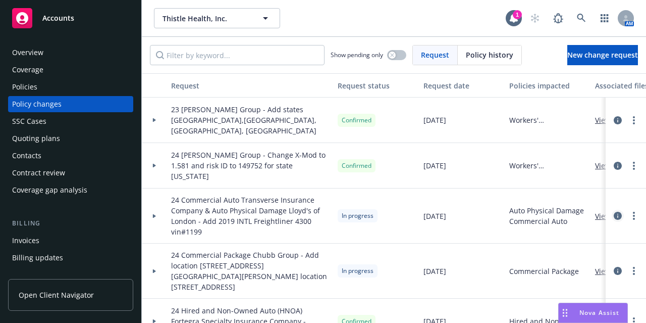
click at [614, 216] on icon "circleInformation" at bounding box center [618, 215] width 8 height 8
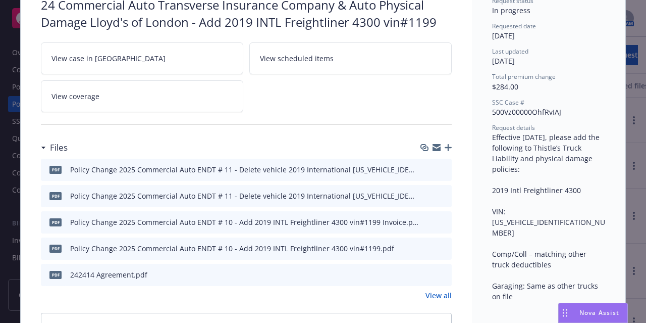
scroll to position [87, 0]
click at [435, 293] on link "View all" at bounding box center [438, 294] width 26 height 11
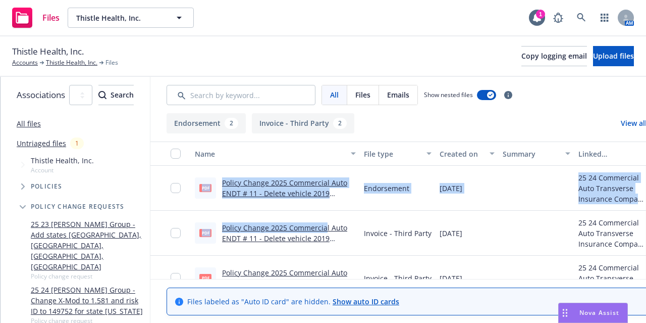
drag, startPoint x: 366, startPoint y: 228, endPoint x: 421, endPoint y: 149, distance: 96.2
click at [421, 149] on div "Name File type Created on Summary Linked associations PDF Policy Change 2025 Co…" at bounding box center [425, 209] width 550 height 137
click at [420, 149] on div "File type" at bounding box center [392, 153] width 57 height 11
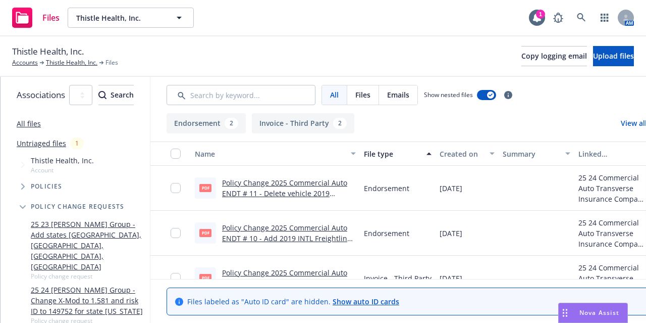
click at [323, 235] on link "Policy Change 2025 Commercial Auto ENDT # 10 - Add 2019 INTL Freightliner 4300 …" at bounding box center [288, 238] width 132 height 31
click at [287, 198] on div "Policy Change 2025 Commercial Auto ENDT # 11 - Delete vehicle 2019 Internationa…" at bounding box center [289, 187] width 134 height 21
click at [288, 192] on link "Policy Change 2025 Commercial Auto ENDT # 11 - Delete vehicle 2019 Internationa…" at bounding box center [288, 204] width 133 height 52
click at [61, 64] on link "Thistle Health, Inc." at bounding box center [71, 62] width 51 height 9
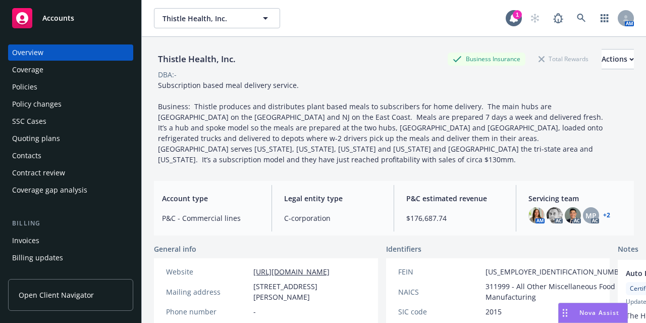
click at [44, 91] on div "Policies" at bounding box center [70, 87] width 117 height 16
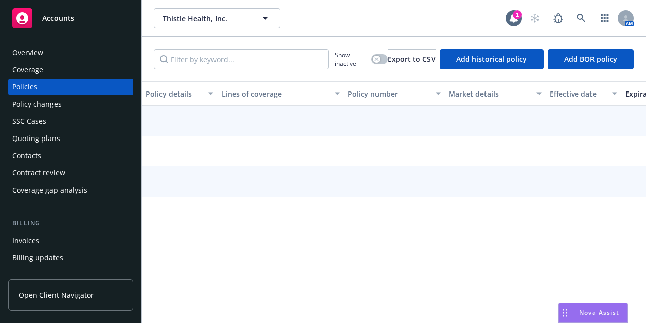
click at [163, 211] on div at bounding box center [629, 160] width 974 height 111
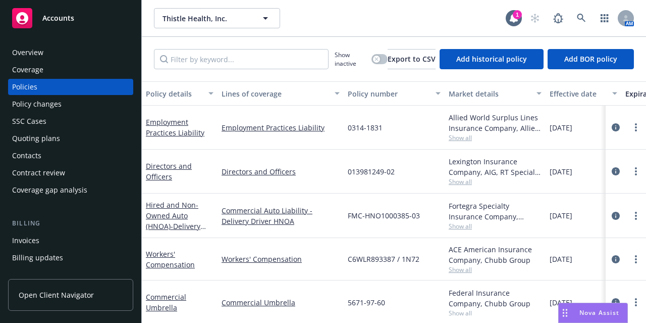
click at [95, 101] on div "Policy changes" at bounding box center [70, 104] width 117 height 16
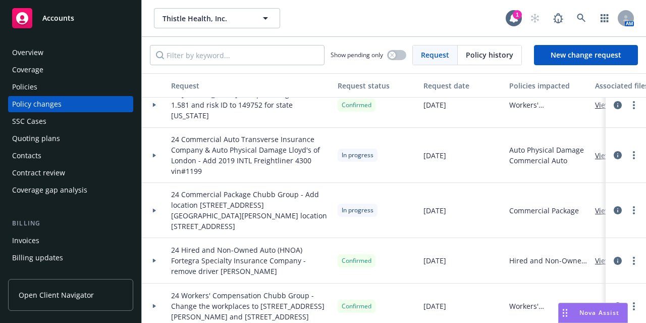
scroll to position [67, 0]
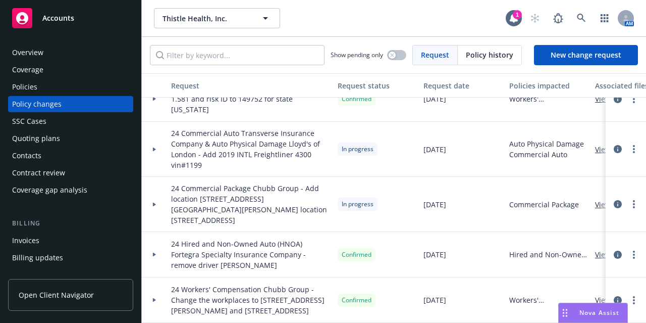
click at [154, 202] on icon at bounding box center [154, 204] width 3 height 4
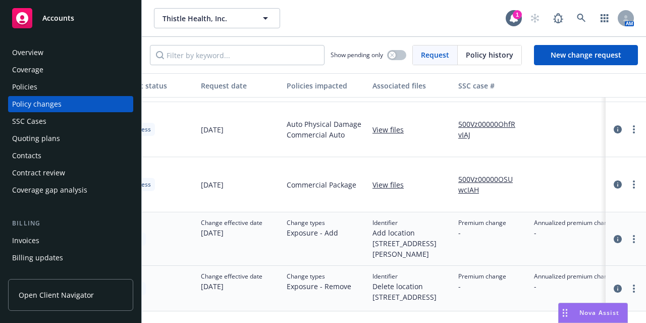
scroll to position [86, 224]
click at [614, 235] on icon "circleInformation" at bounding box center [618, 239] width 8 height 8
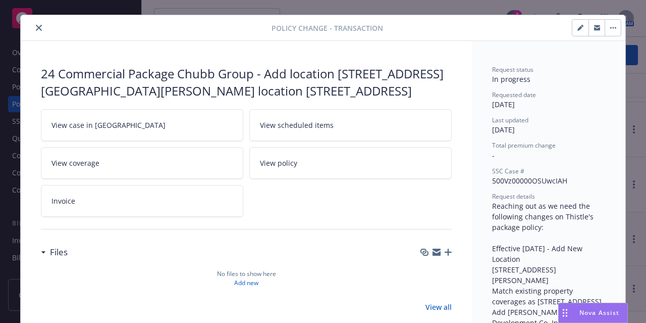
scroll to position [17, 0]
click at [36, 26] on icon "close" at bounding box center [39, 28] width 6 height 6
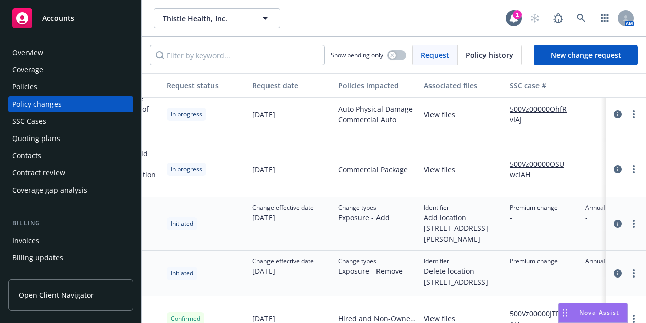
scroll to position [101, 171]
click at [614, 269] on icon "circleInformation" at bounding box center [618, 273] width 8 height 8
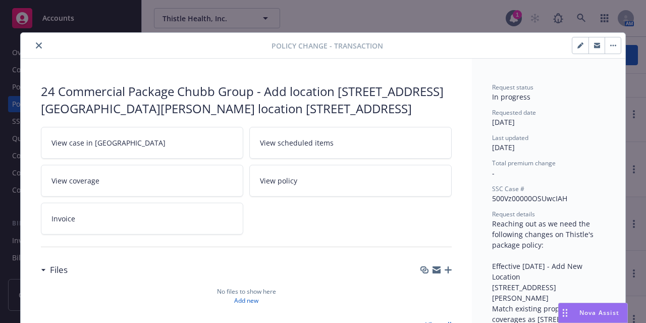
scroll to position [30, 0]
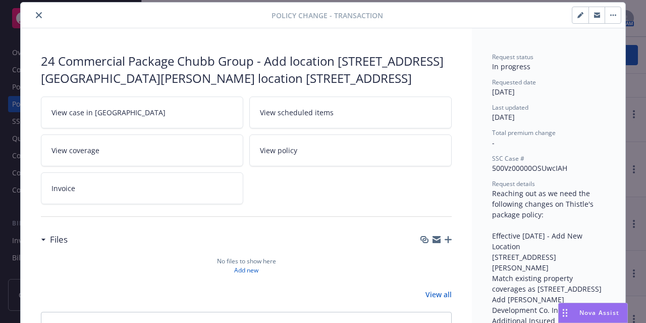
click at [33, 13] on button "close" at bounding box center [39, 15] width 12 height 12
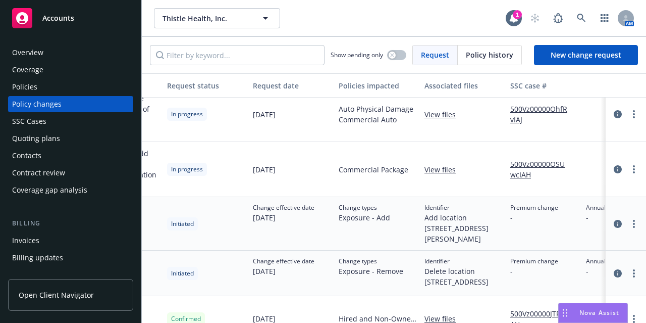
scroll to position [101, 0]
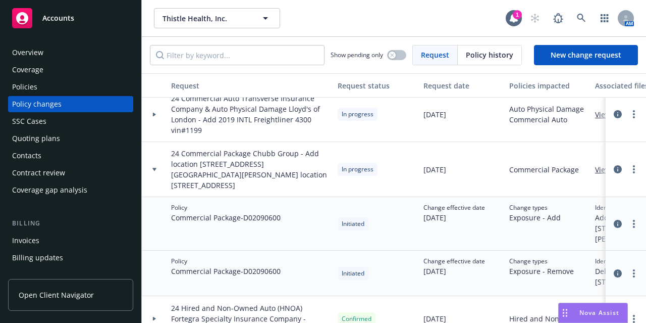
click at [153, 168] on icon at bounding box center [154, 170] width 4 height 4
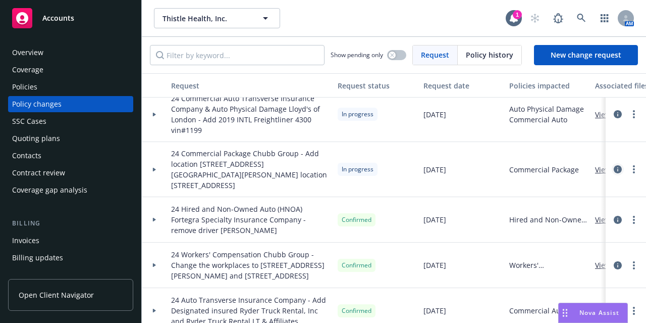
click at [614, 166] on icon "circleInformation" at bounding box center [618, 169] width 8 height 8
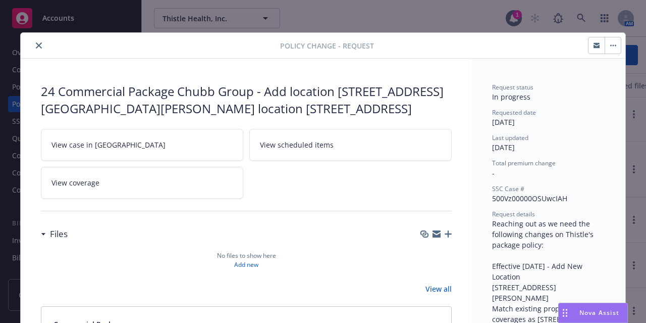
click at [36, 42] on icon "close" at bounding box center [39, 45] width 6 height 6
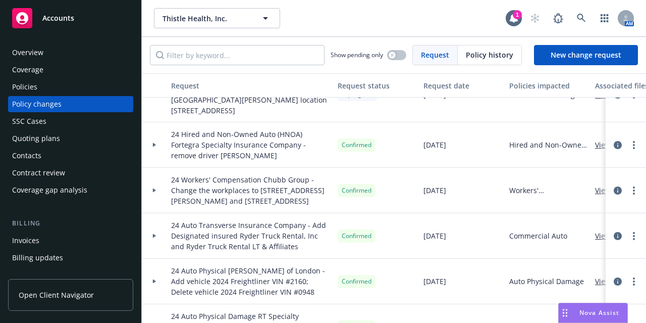
scroll to position [161, 0]
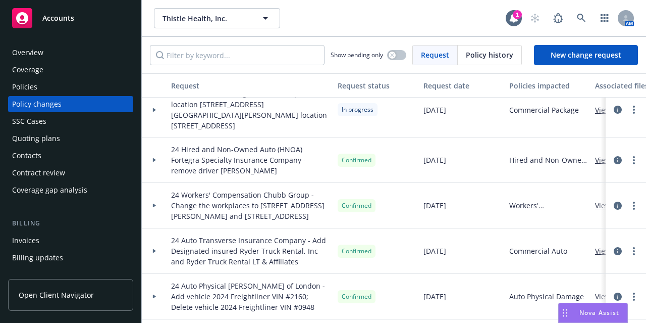
click at [154, 203] on icon at bounding box center [154, 205] width 3 height 4
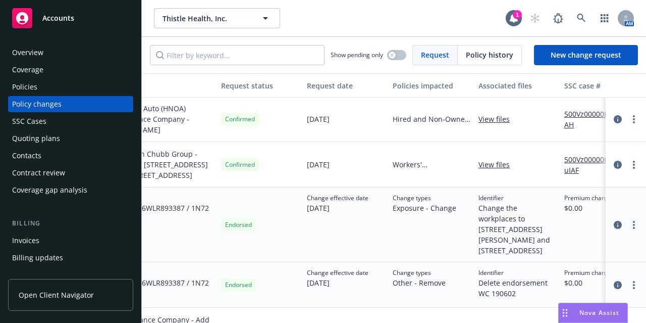
scroll to position [192, 115]
click at [614, 221] on icon "circleInformation" at bounding box center [618, 225] width 8 height 8
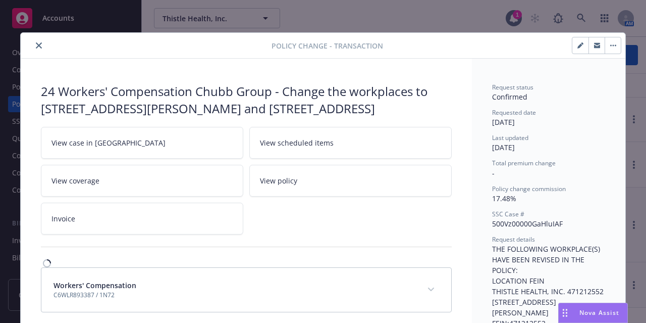
scroll to position [30, 0]
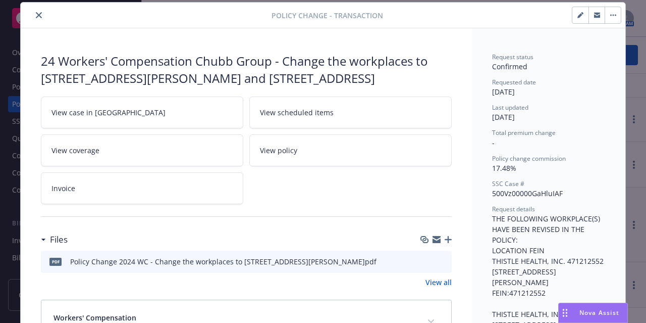
click at [439, 258] on icon "preview file" at bounding box center [442, 260] width 9 height 7
